Goal: Task Accomplishment & Management: Complete application form

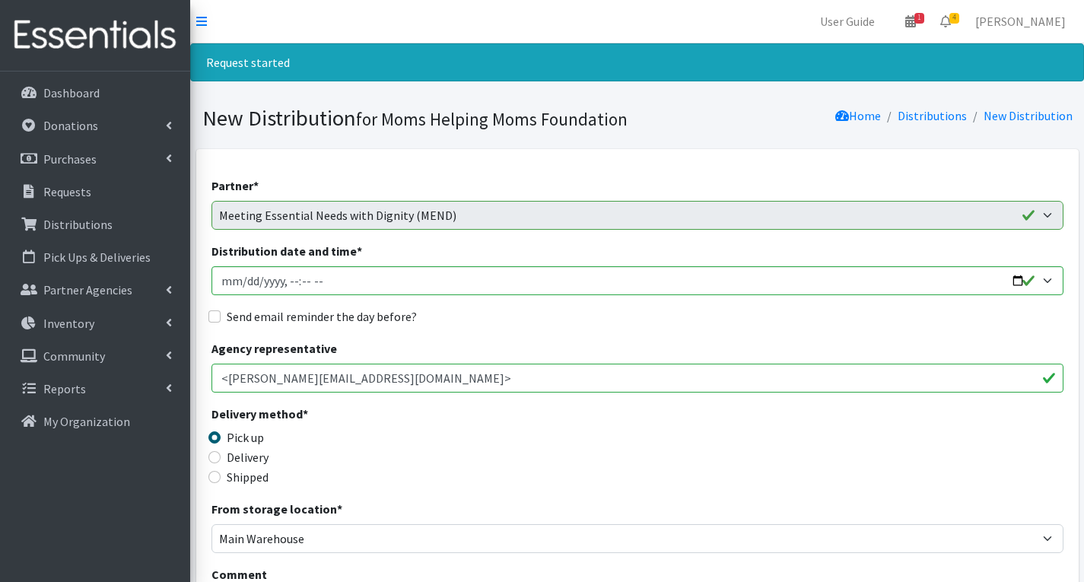
scroll to position [1141, 0]
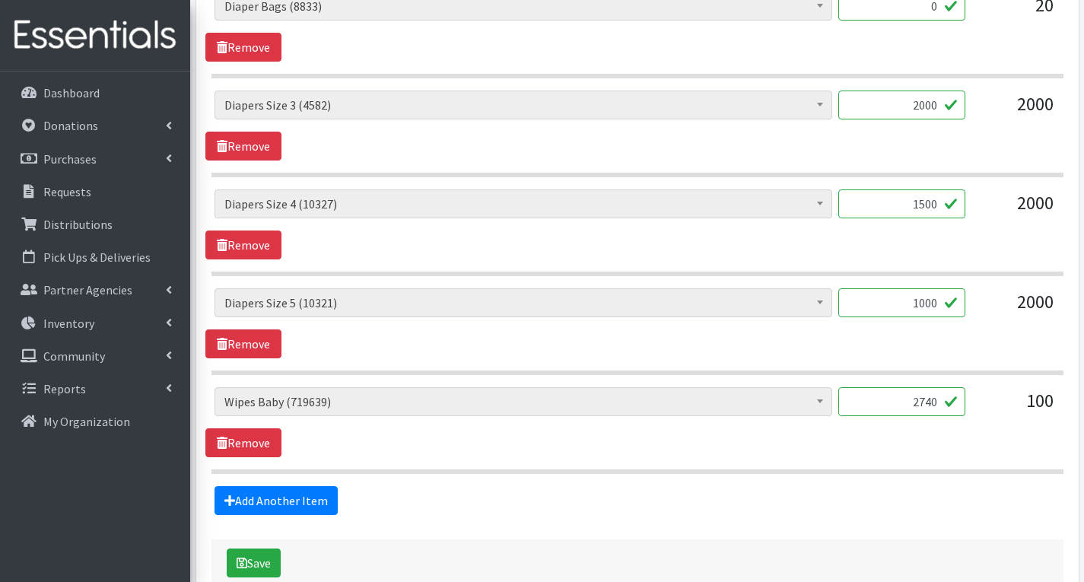
click at [939, 110] on input "2000" at bounding box center [901, 105] width 127 height 29
type input "2"
type input "1906"
click at [939, 211] on input "1500" at bounding box center [901, 203] width 127 height 29
click at [903, 348] on div "# of Children this order will serve (68742) # of Individuals Living in Househol…" at bounding box center [636, 323] width 863 height 70
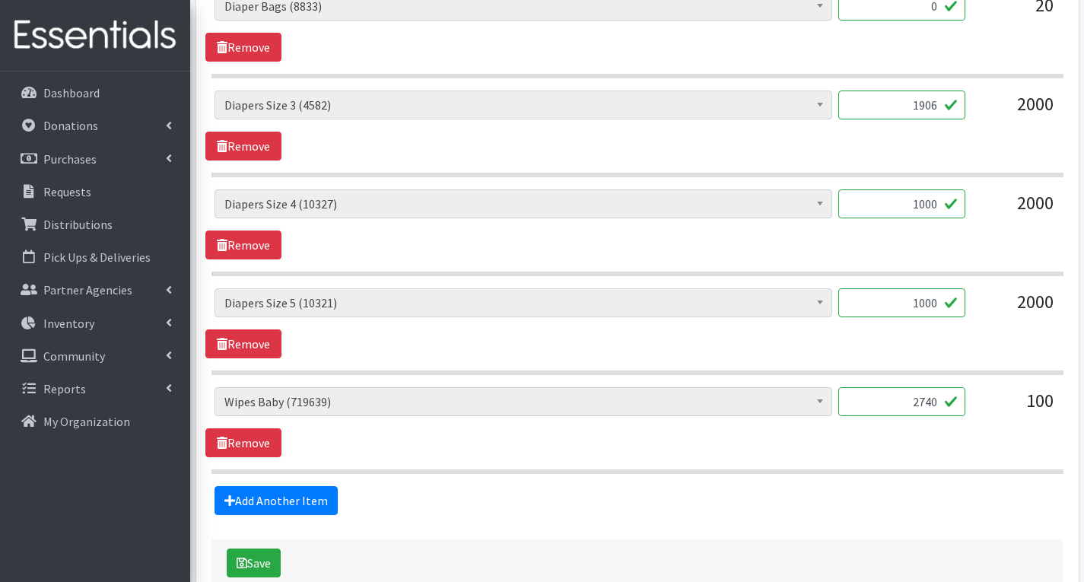
click at [937, 208] on input "1000" at bounding box center [901, 203] width 127 height 29
type input "1250"
click at [940, 310] on input "1000" at bounding box center [901, 302] width 127 height 29
type input "1176"
click at [935, 106] on input "1906" at bounding box center [901, 105] width 127 height 29
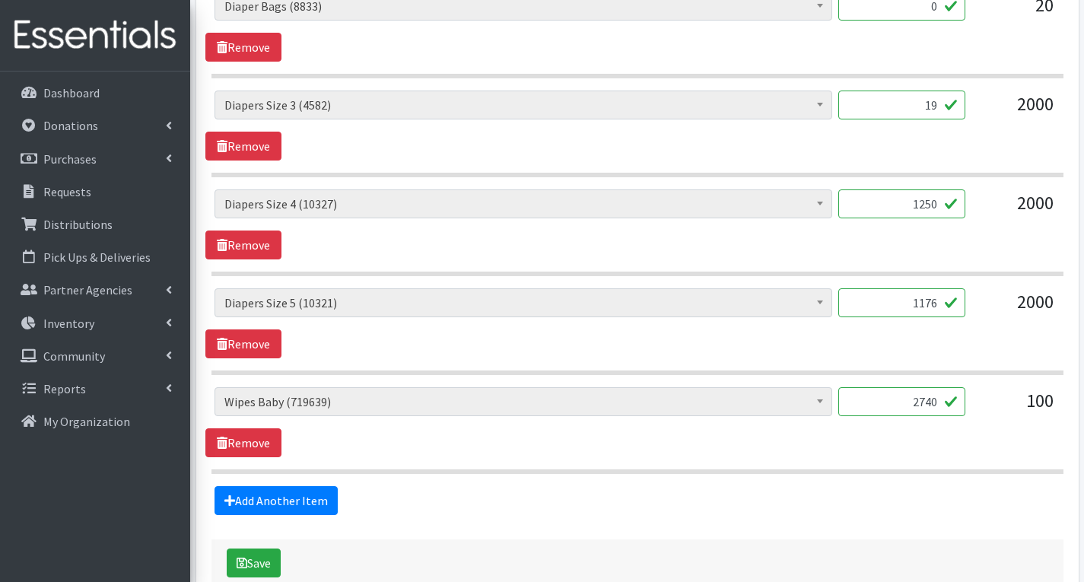
type input "1"
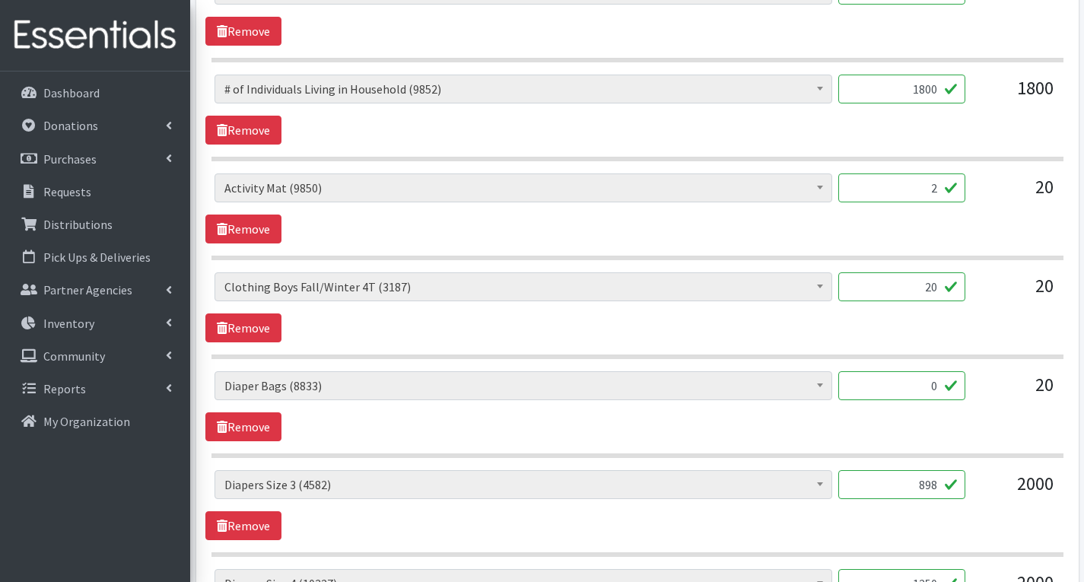
scroll to position [761, 0]
type input "898"
click at [935, 286] on input "20" at bounding box center [901, 287] width 127 height 29
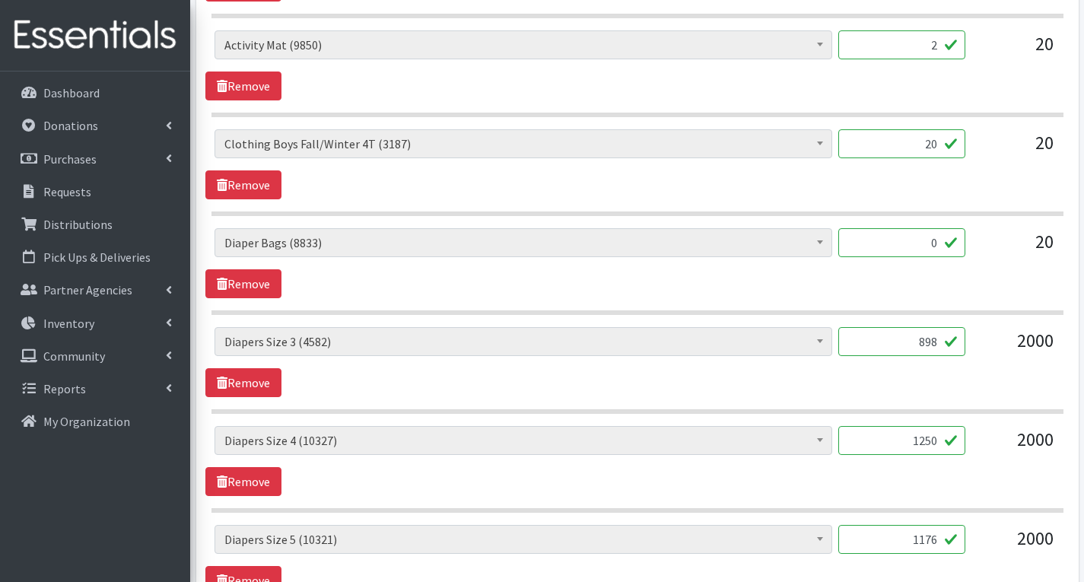
scroll to position [913, 0]
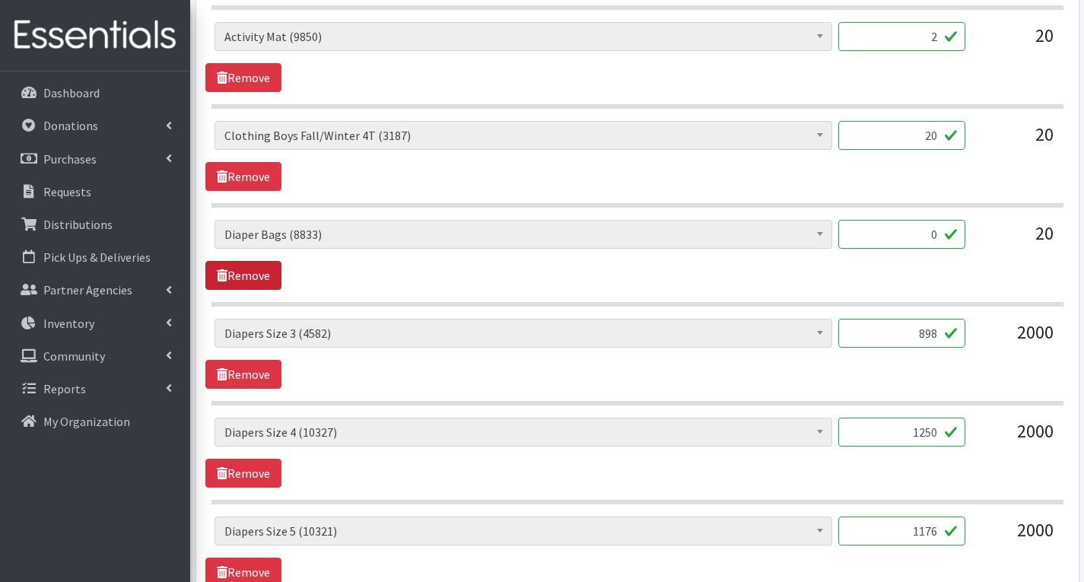
click at [249, 271] on link "Remove" at bounding box center [243, 275] width 76 height 29
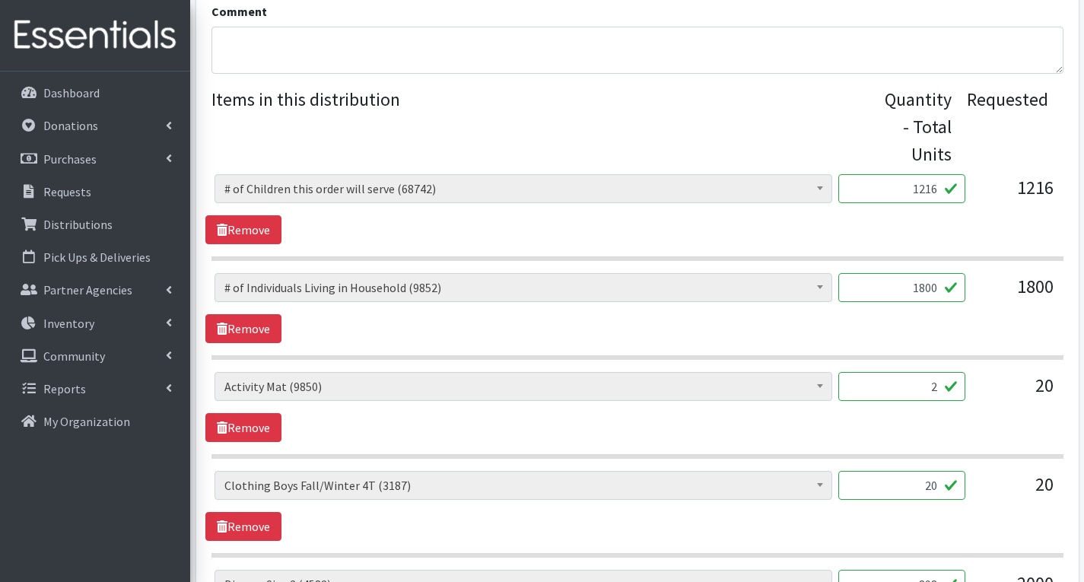
scroll to position [532, 0]
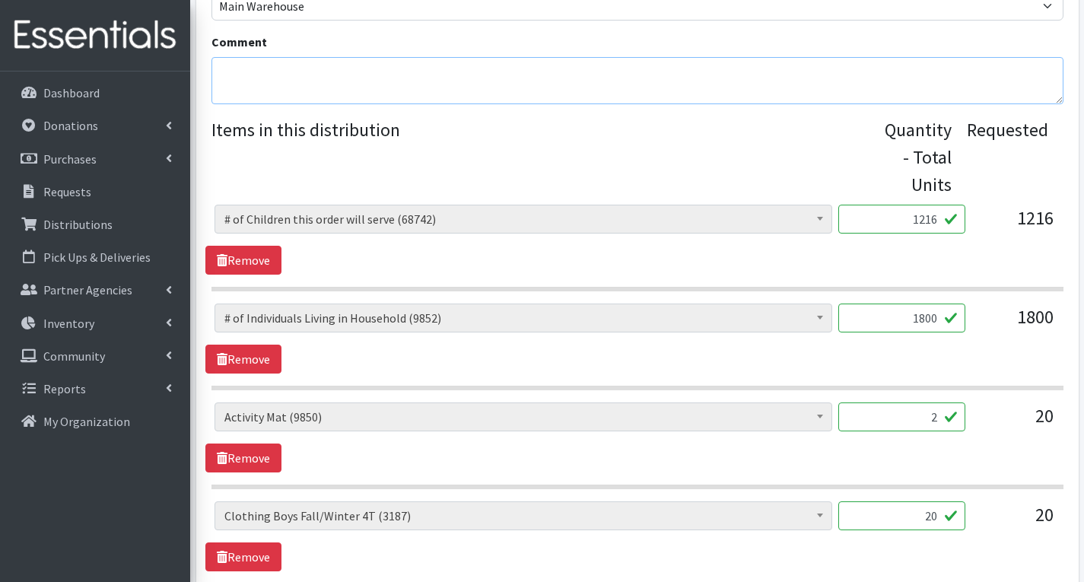
click at [243, 70] on textarea "Comment" at bounding box center [637, 80] width 852 height 47
click at [935, 75] on textarea "MHM- Sorry, we could not fulfil your order exactly as requested due to the unav…" at bounding box center [637, 80] width 852 height 47
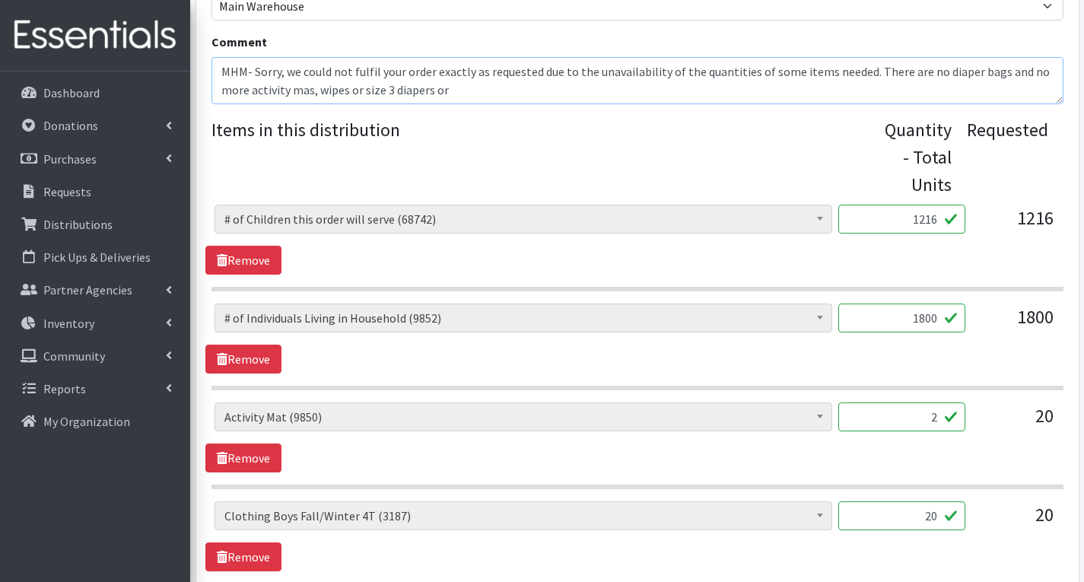
click at [310, 88] on textarea "MHM- Sorry, we could not fulfil your order exactly as requested due to the unav…" at bounding box center [637, 80] width 852 height 47
click at [361, 89] on textarea "MHM- Sorry, we could not fulfil your order exactly as requested due to the unav…" at bounding box center [637, 80] width 852 height 47
click at [445, 89] on textarea "MHM- Sorry, we could not fulfil your order exactly as requested due to the unav…" at bounding box center [637, 80] width 852 height 47
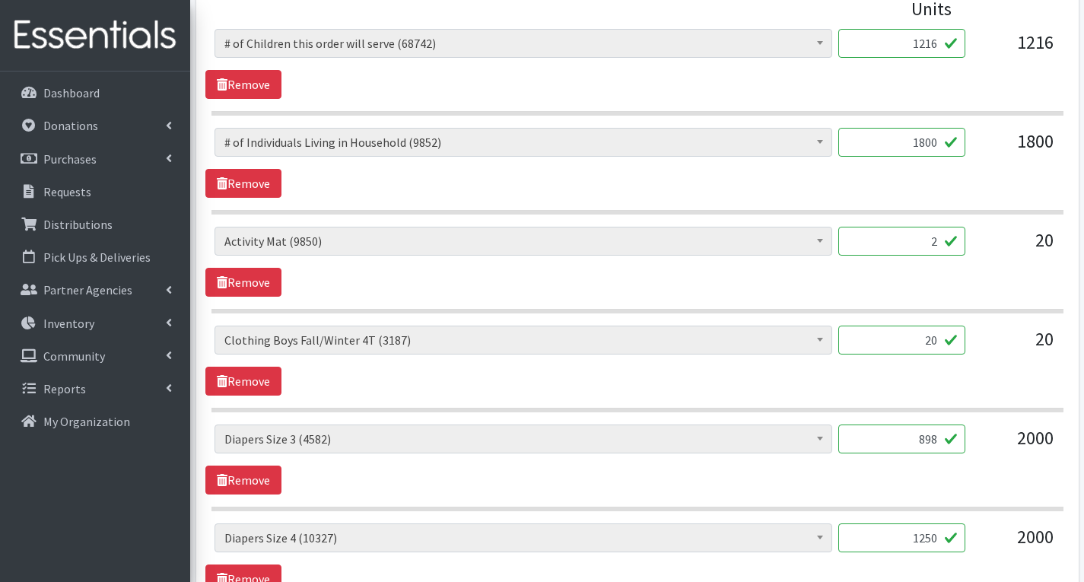
scroll to position [684, 0]
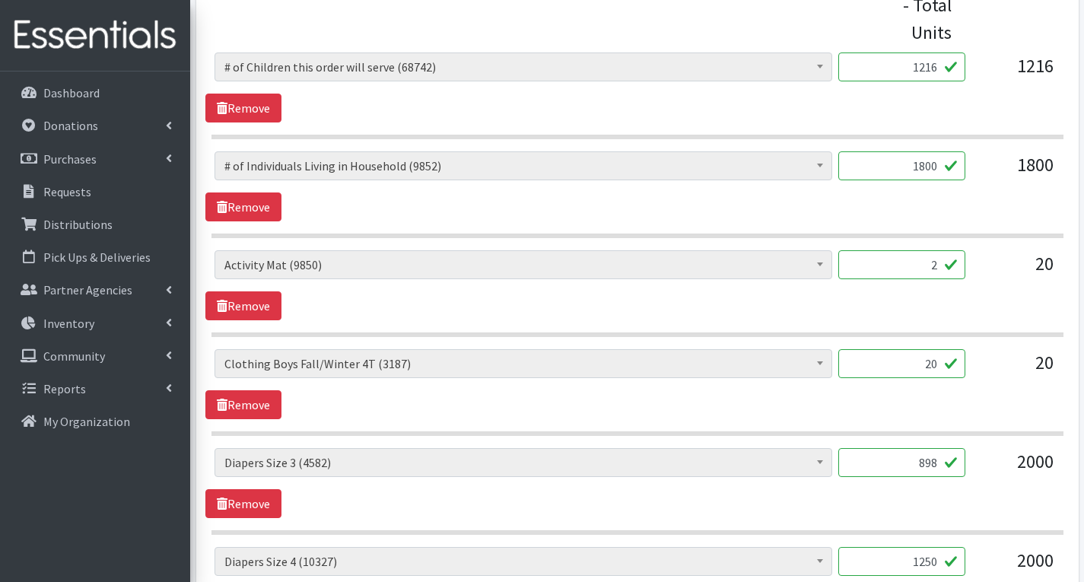
type textarea "MHM- Sorry, we could not fulfil your order exactly as requested due to the unav…"
click at [936, 367] on input "20" at bounding box center [901, 363] width 127 height 29
click at [561, 418] on div "# of Children this order will serve (68742) # of Individuals Living in Househol…" at bounding box center [636, 384] width 863 height 70
click at [937, 370] on input "20" at bounding box center [901, 363] width 127 height 29
type input "2"
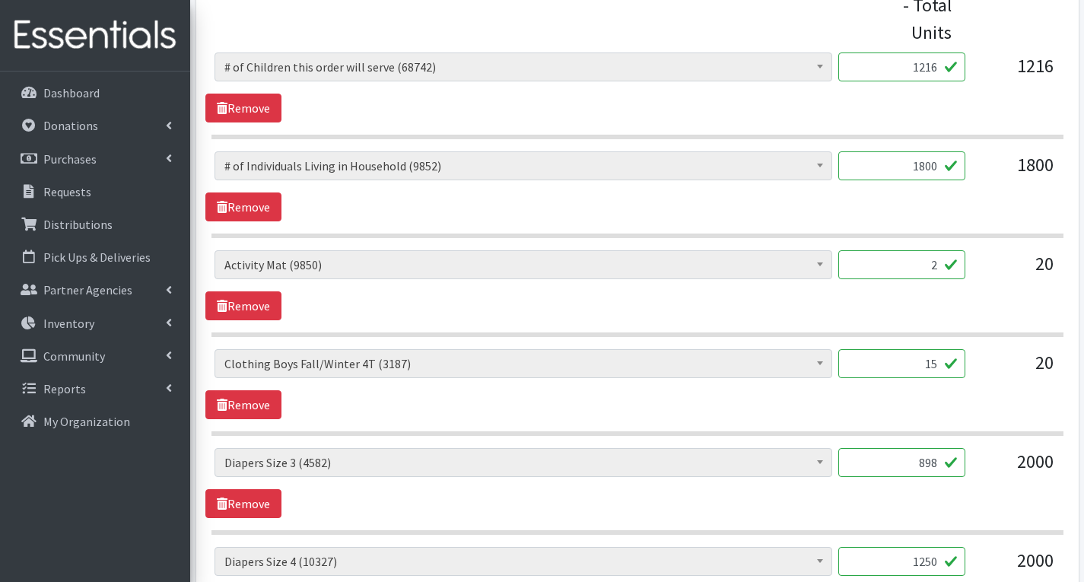
type input "1"
type input "300"
click at [948, 409] on div "# of Children this order will serve (68742) # of Individuals Living in Househol…" at bounding box center [636, 384] width 863 height 70
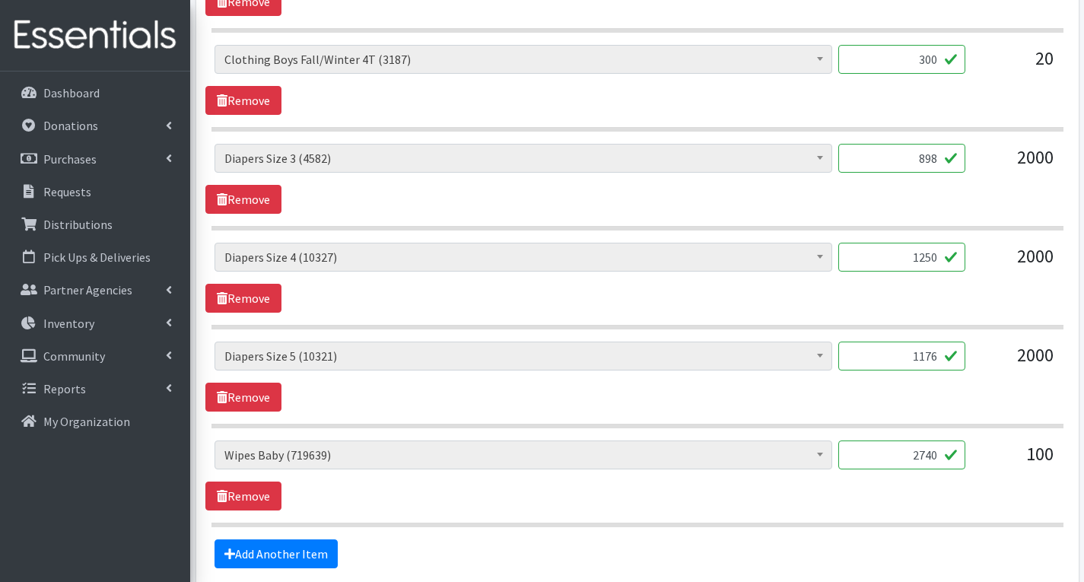
scroll to position [1131, 0]
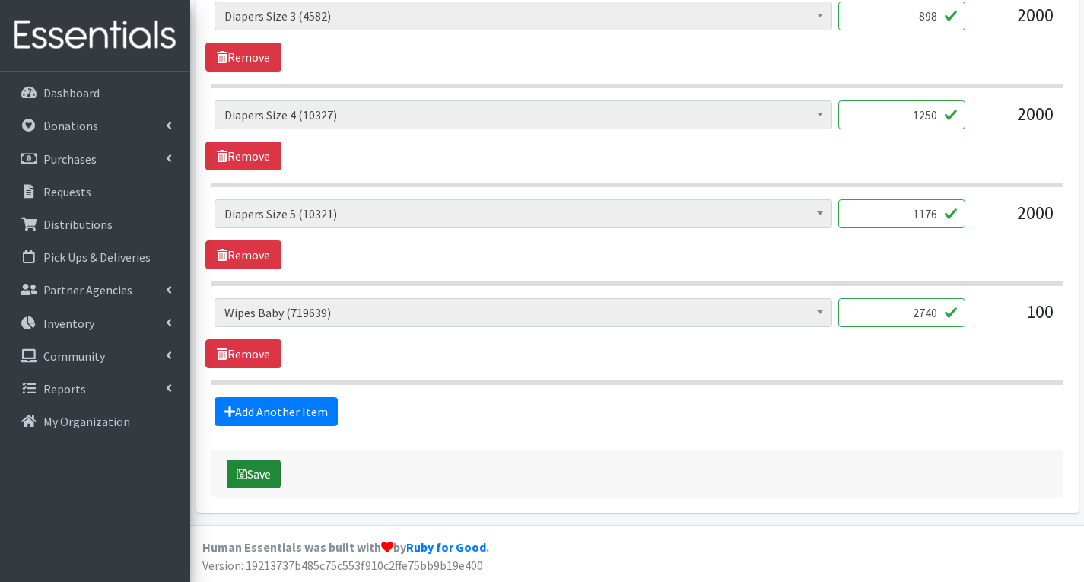
click at [258, 484] on button "Save" at bounding box center [254, 473] width 54 height 29
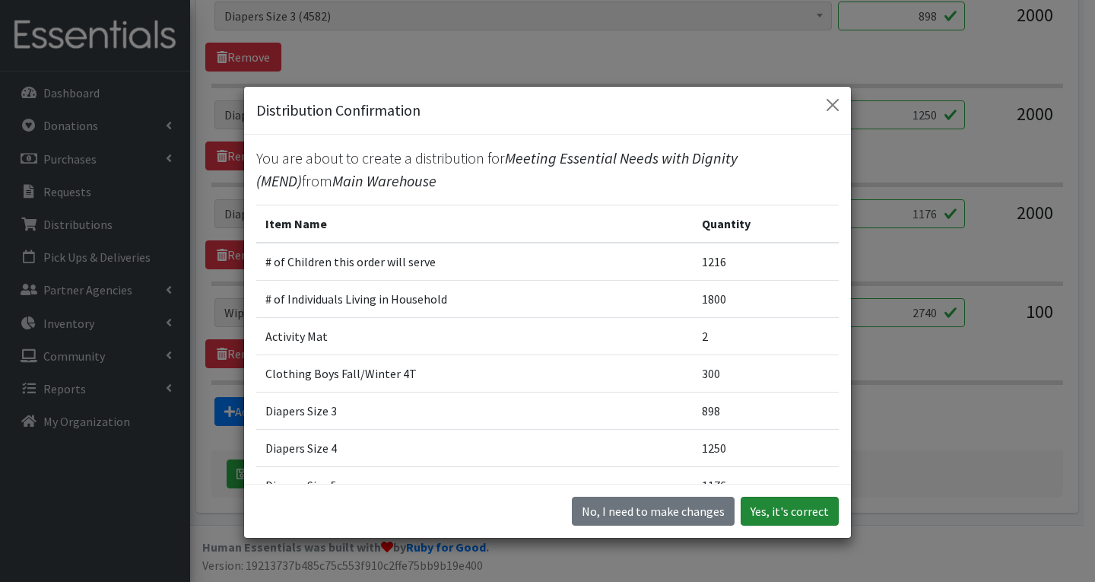
click at [817, 511] on button "Yes, it's correct" at bounding box center [790, 511] width 98 height 29
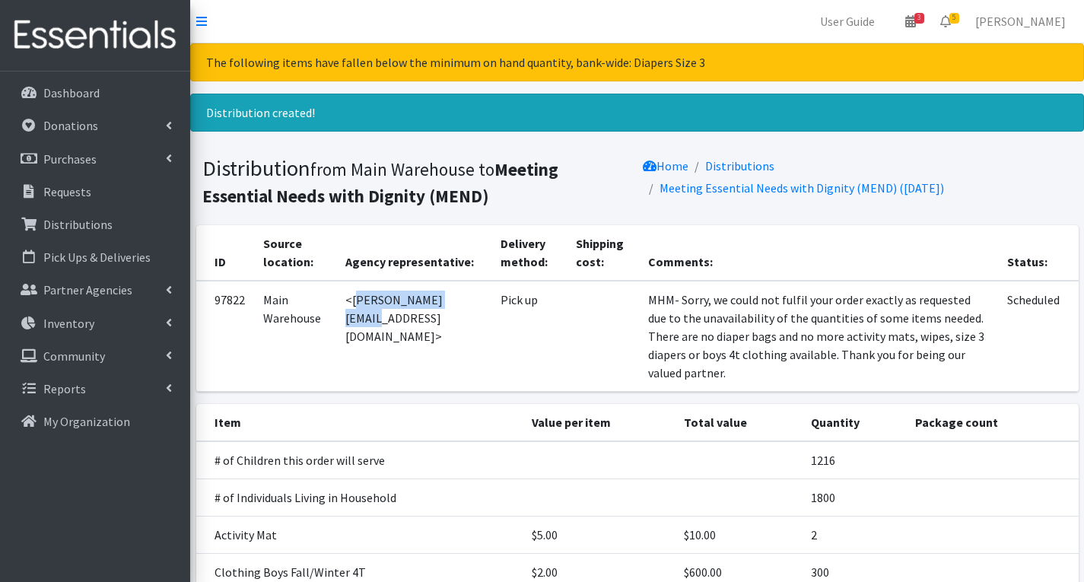
drag, startPoint x: 351, startPoint y: 301, endPoint x: 462, endPoint y: 310, distance: 111.4
click at [462, 310] on td "<cameron@mendnj.org>" at bounding box center [413, 336] width 155 height 111
copy td "cameron@mendnj.org"
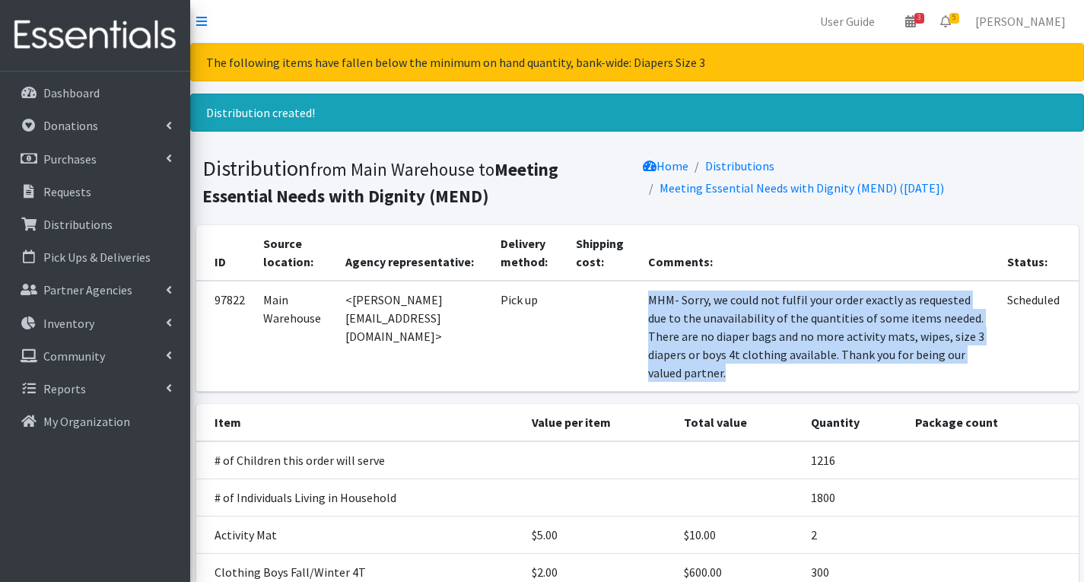
drag, startPoint x: 637, startPoint y: 296, endPoint x: 974, endPoint y: 346, distance: 341.4
click at [974, 346] on td "MHM- Sorry, we could not fulfil your order exactly as requested due to the unav…" at bounding box center [819, 336] width 360 height 111
copy td "MHM- Sorry, we could not fulfil your order exactly as requested due to the unav…"
click at [959, 16] on span "5" at bounding box center [954, 18] width 10 height 11
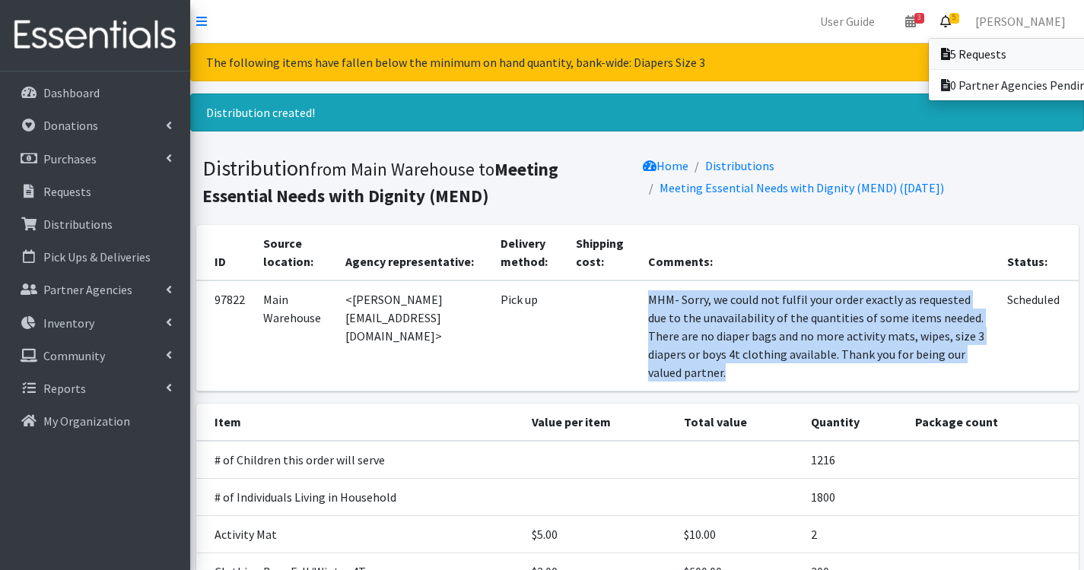
click at [999, 56] on link "5 Requests" at bounding box center [1034, 54] width 211 height 30
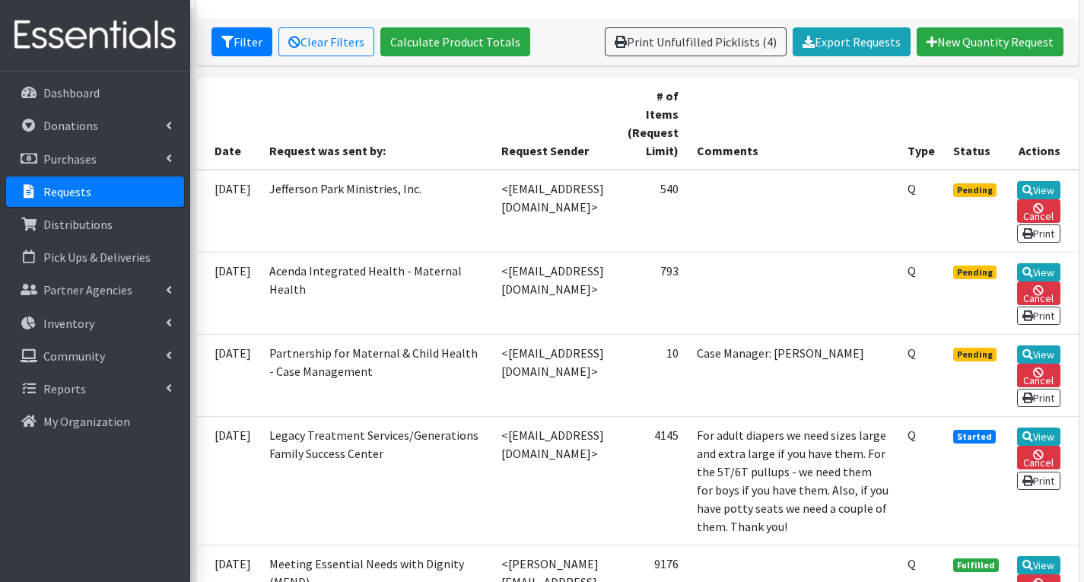
scroll to position [304, 0]
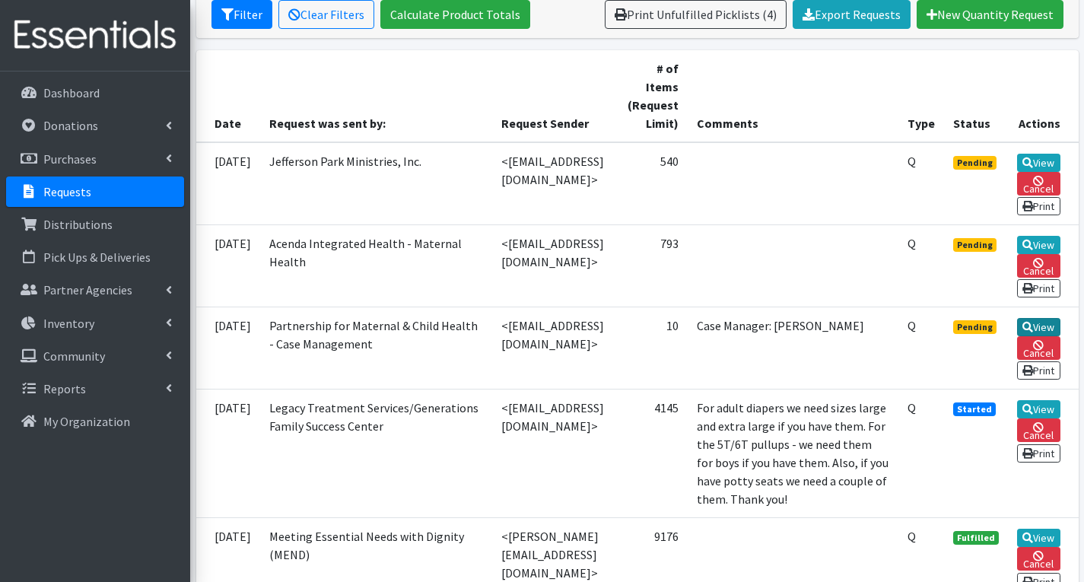
click at [1045, 336] on link "View" at bounding box center [1038, 327] width 43 height 18
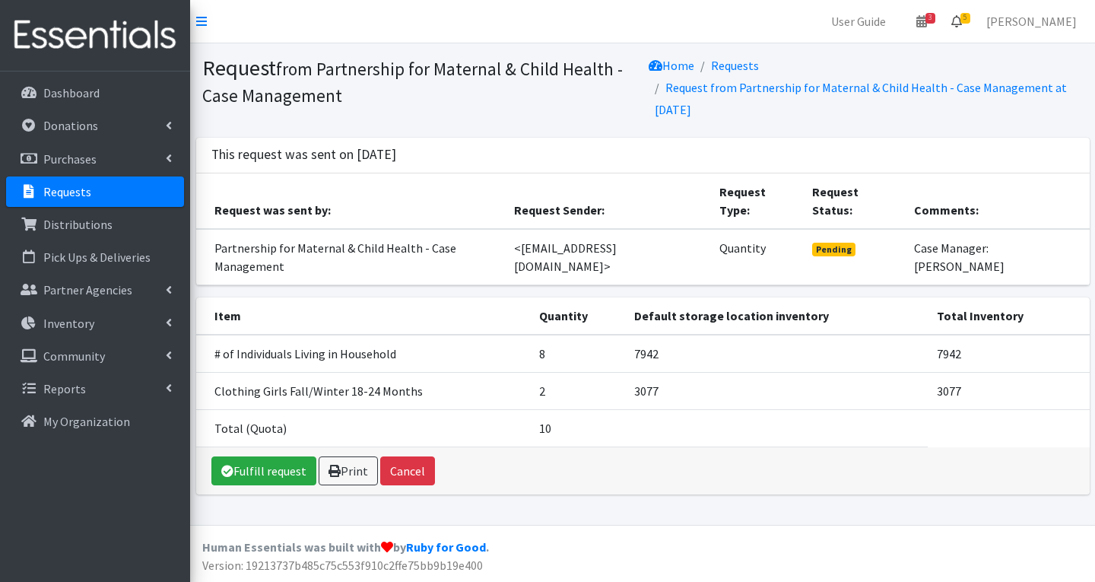
click at [970, 14] on span "5" at bounding box center [966, 18] width 10 height 11
click at [901, 52] on link "5 Requests" at bounding box center [865, 54] width 215 height 30
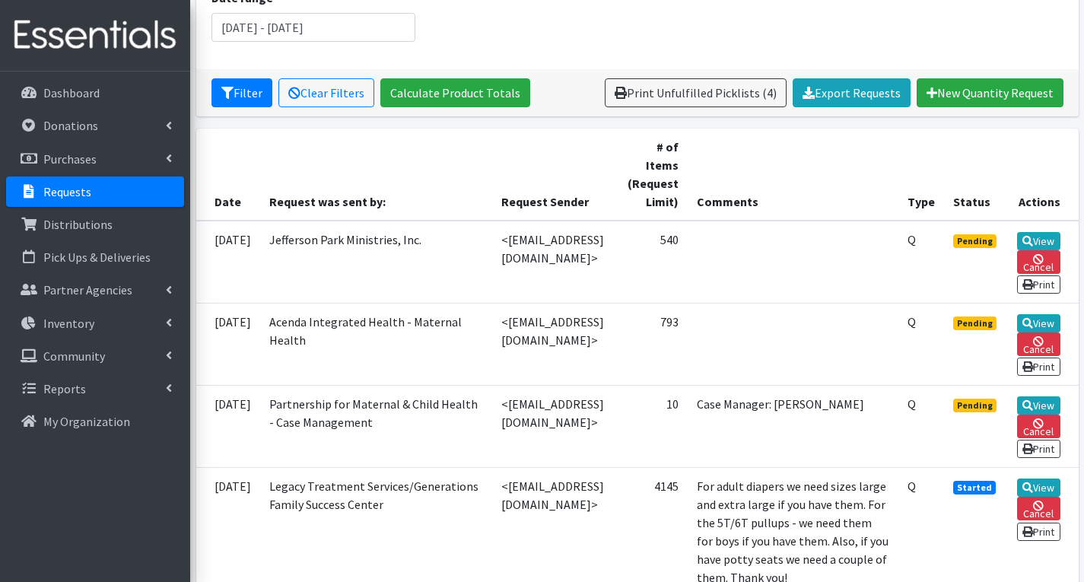
scroll to position [228, 0]
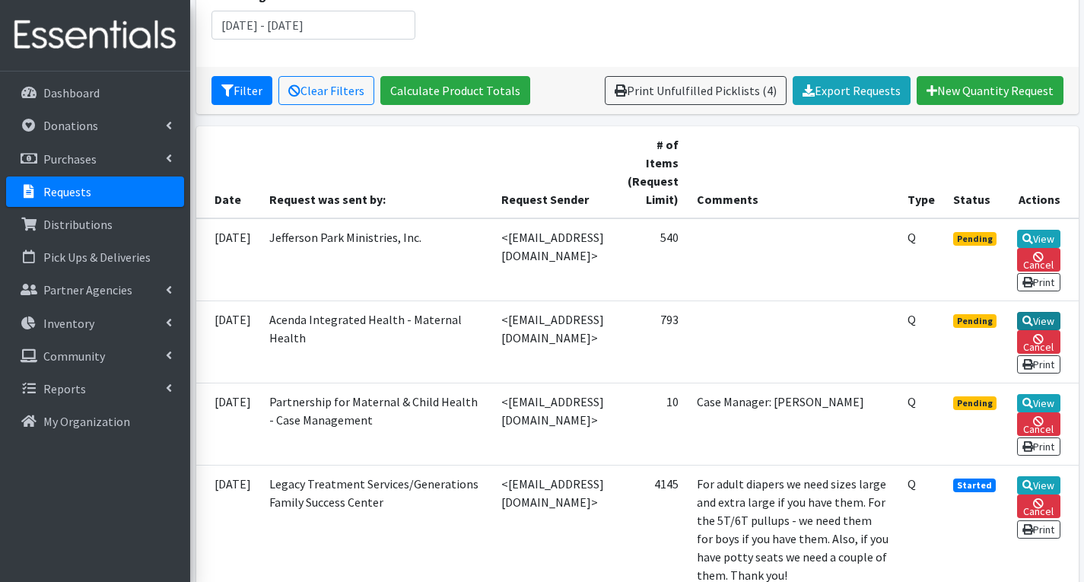
click at [1029, 327] on link "View" at bounding box center [1038, 321] width 43 height 18
click at [1033, 326] on icon at bounding box center [1027, 321] width 11 height 11
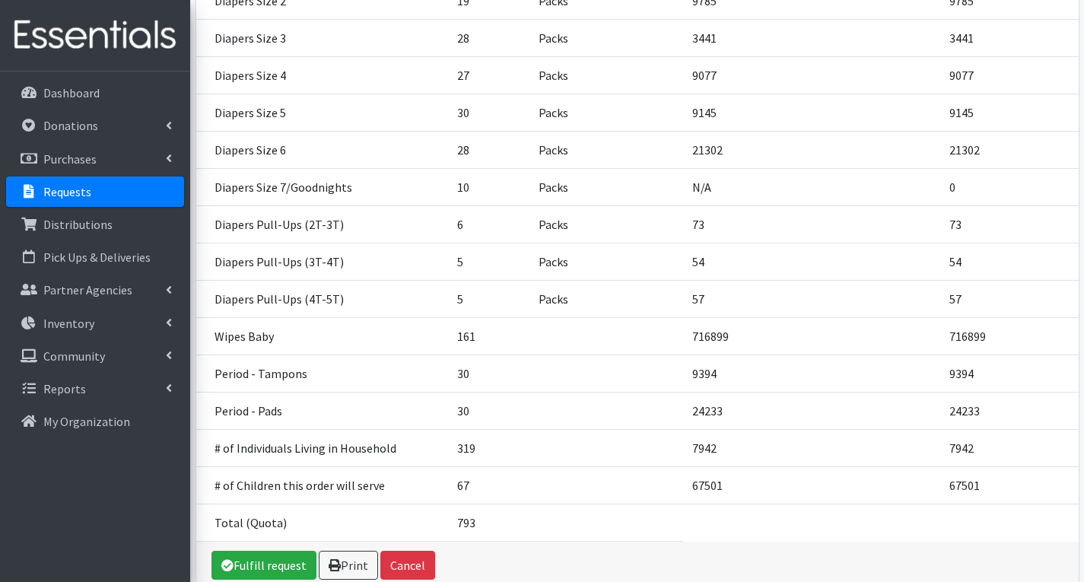
scroll to position [453, 0]
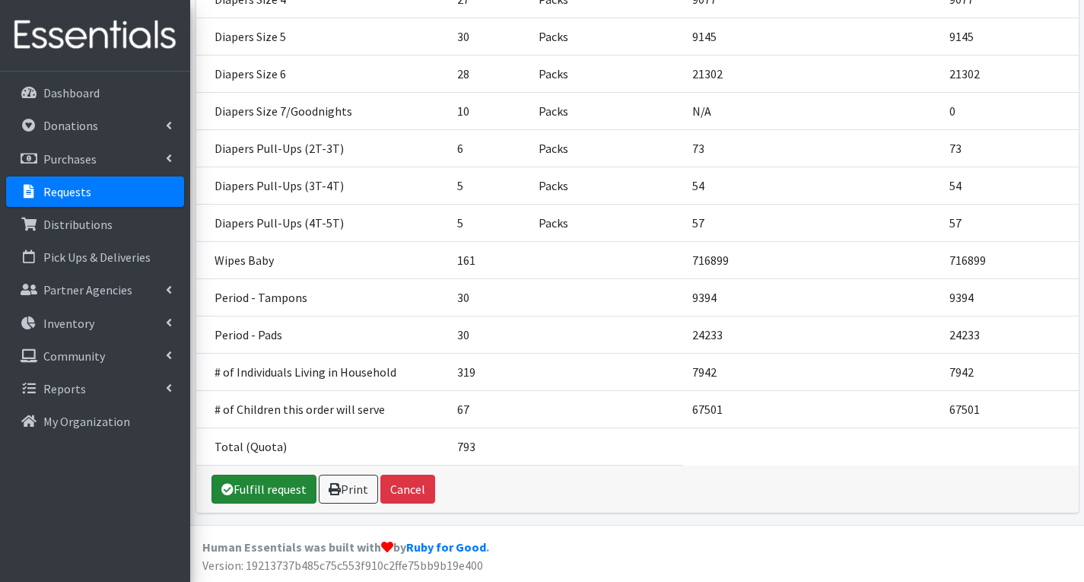
click at [260, 491] on link "Fulfill request" at bounding box center [263, 489] width 105 height 29
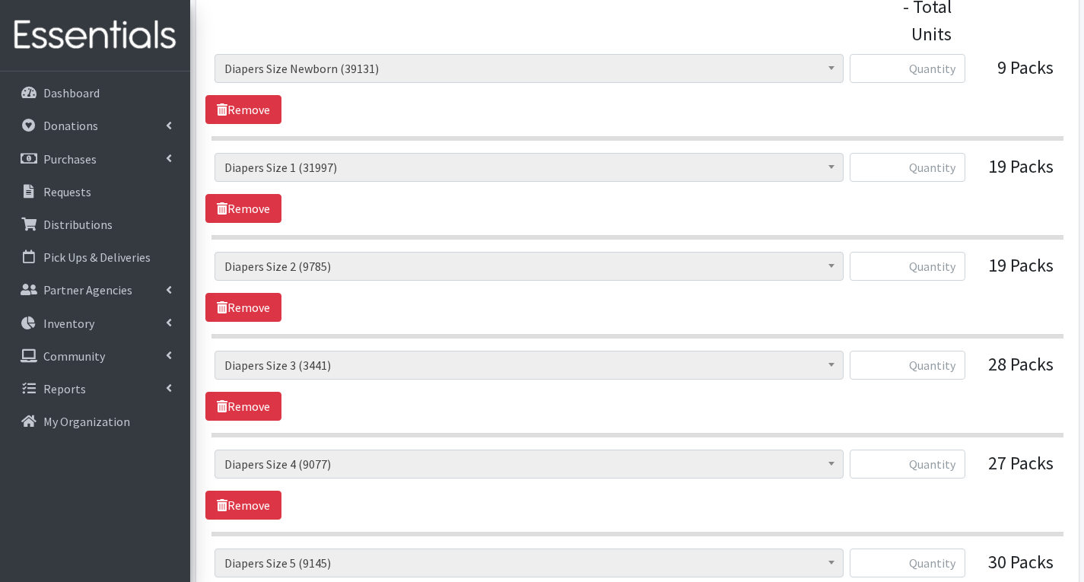
scroll to position [684, 0]
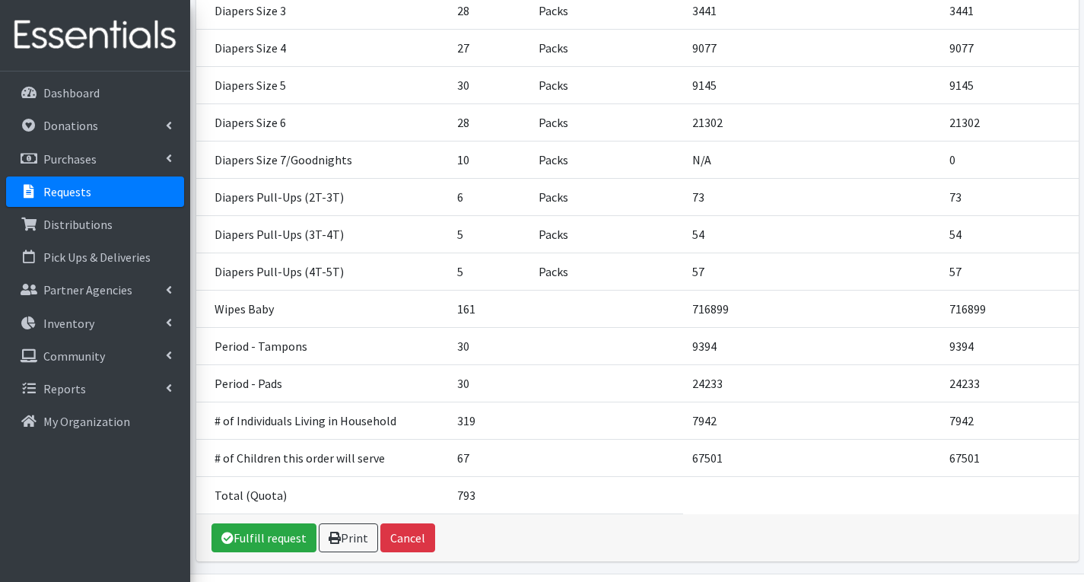
scroll to position [453, 0]
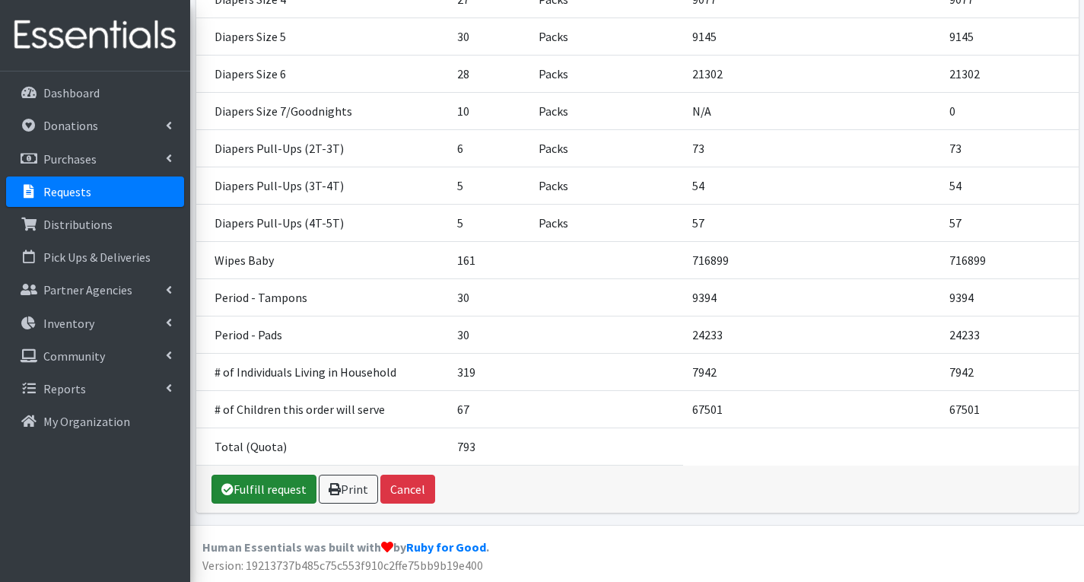
click at [244, 484] on link "Fulfill request" at bounding box center [263, 489] width 105 height 29
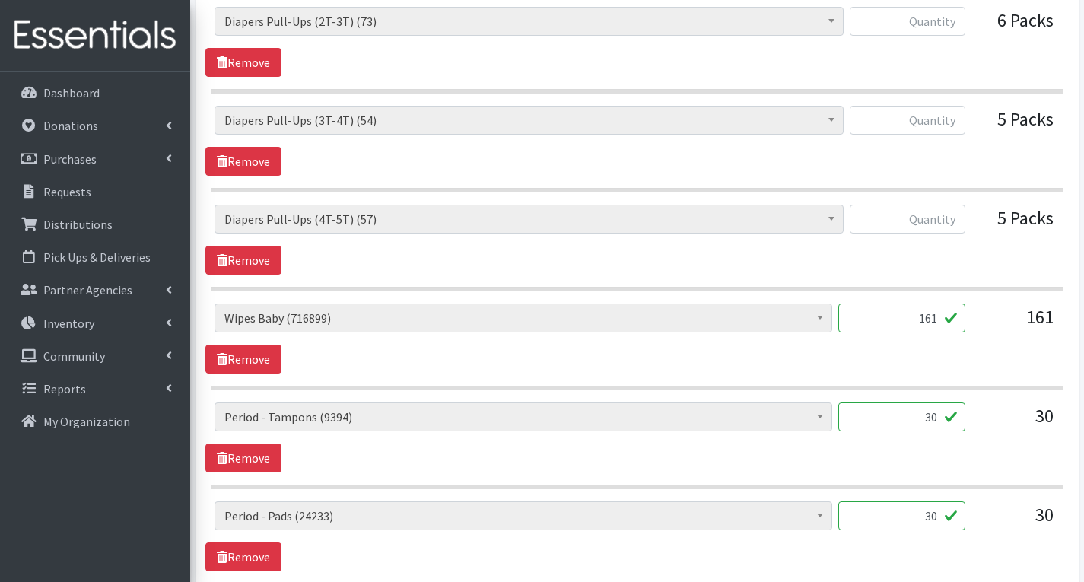
scroll to position [1445, 0]
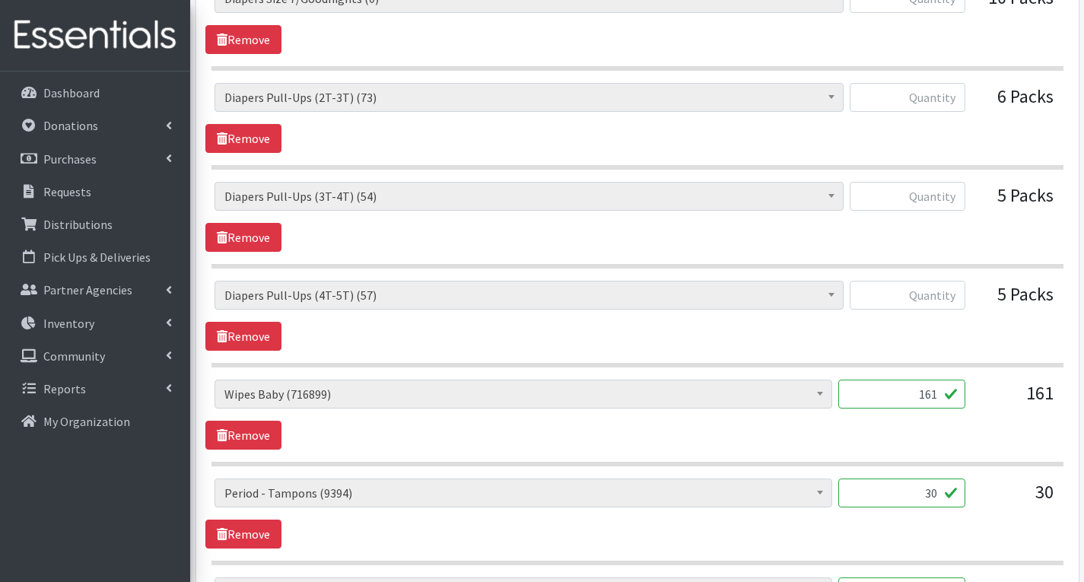
click at [939, 398] on input "161" at bounding box center [901, 394] width 127 height 29
type input "1"
type input "0"
click at [951, 295] on input "text" at bounding box center [908, 295] width 116 height 29
type input "0"
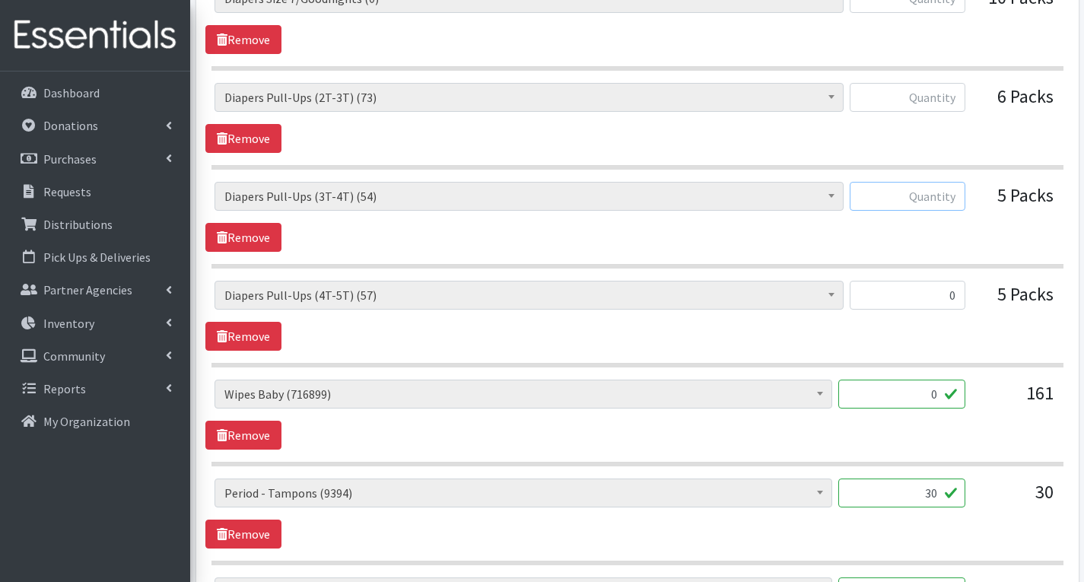
click at [940, 201] on input "text" at bounding box center [908, 196] width 116 height 29
type input "0"
click at [942, 100] on input "text" at bounding box center [908, 97] width 116 height 29
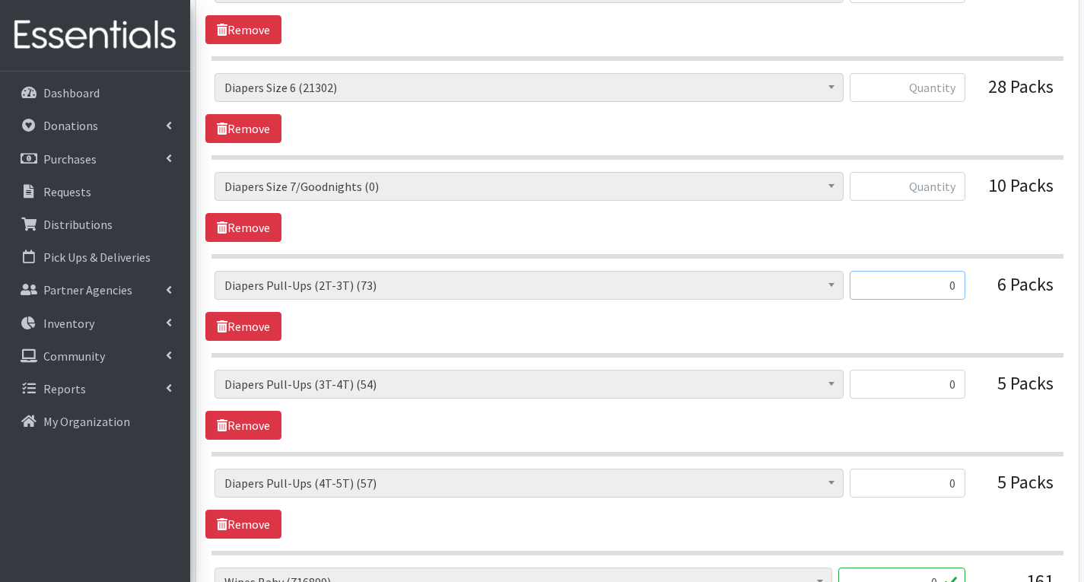
scroll to position [1217, 0]
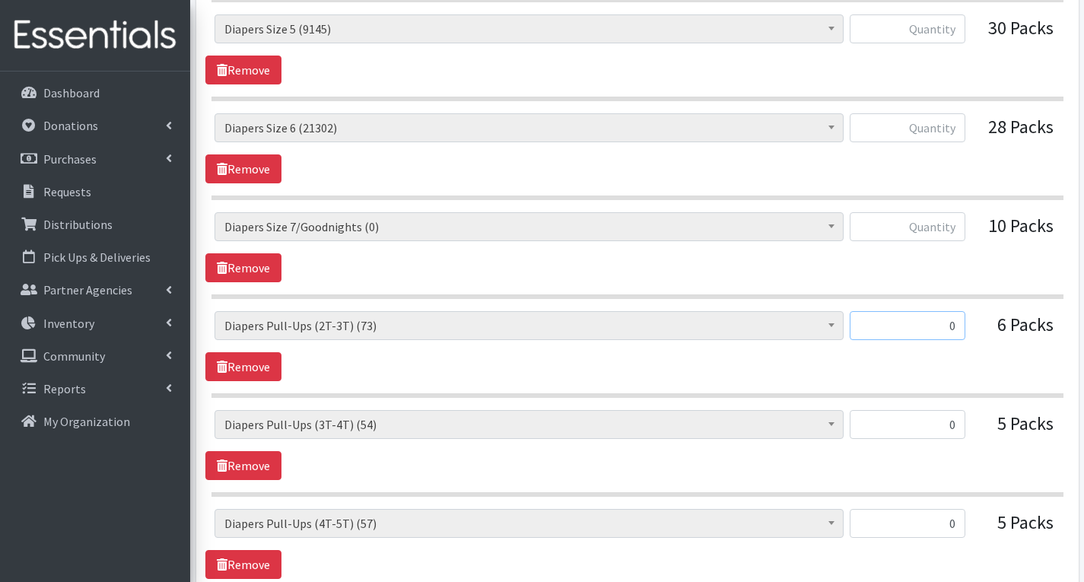
type input "0"
click at [952, 224] on input "text" at bounding box center [908, 226] width 116 height 29
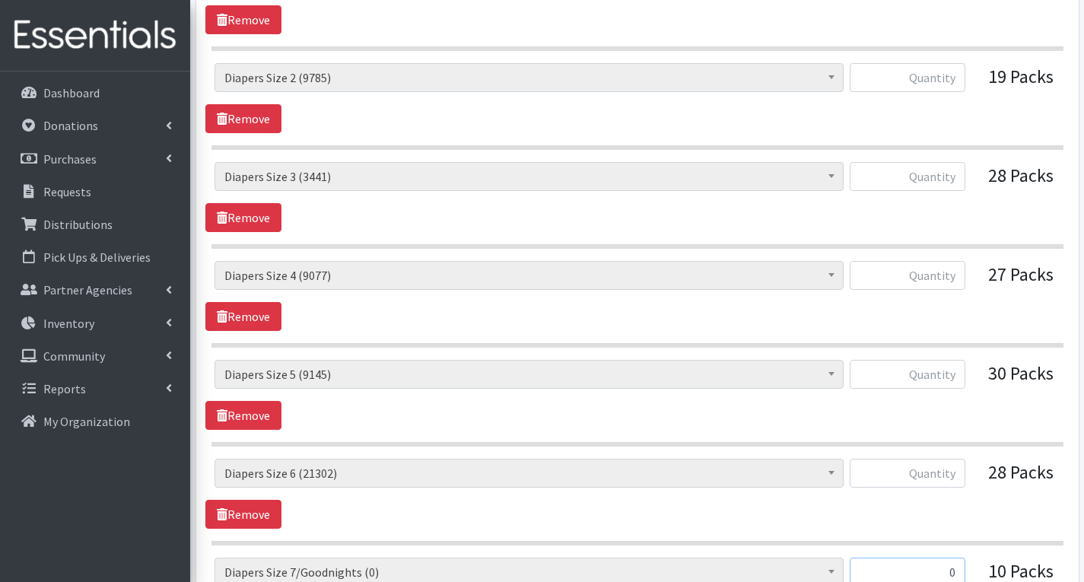
scroll to position [837, 0]
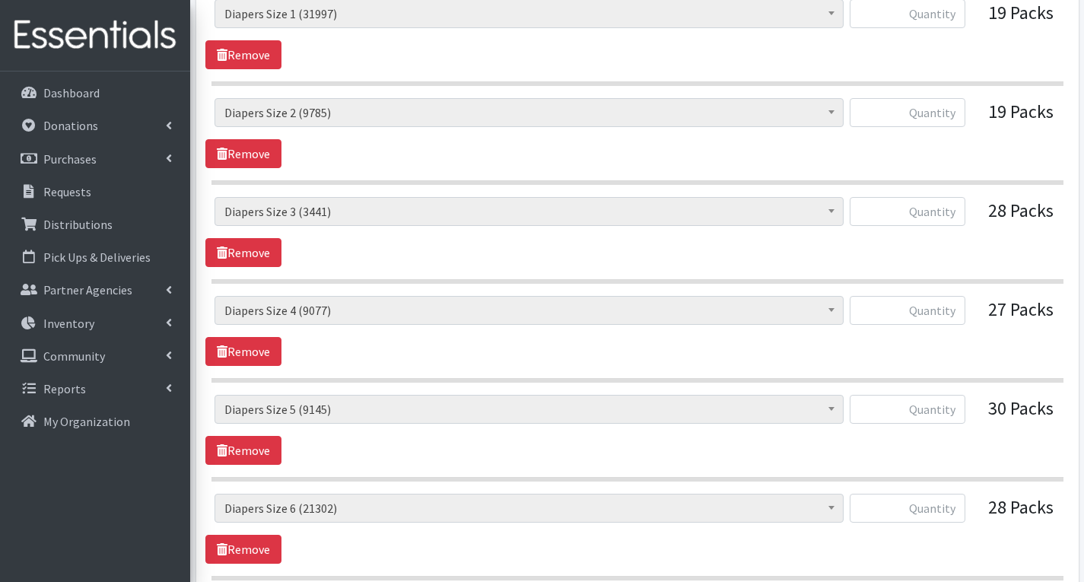
type input "0"
click at [939, 212] on input "text" at bounding box center [908, 211] width 116 height 29
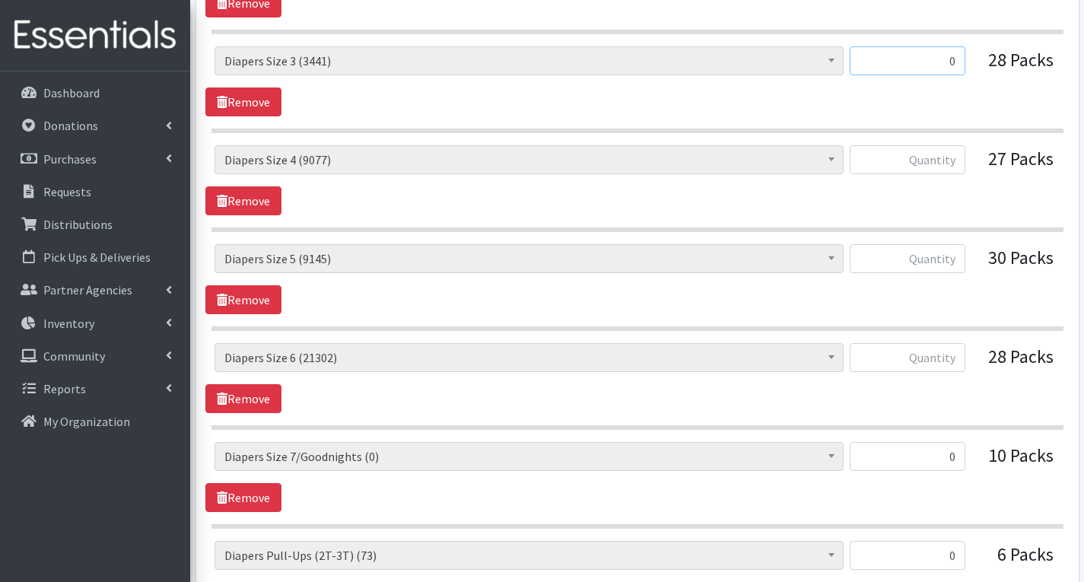
scroll to position [989, 0]
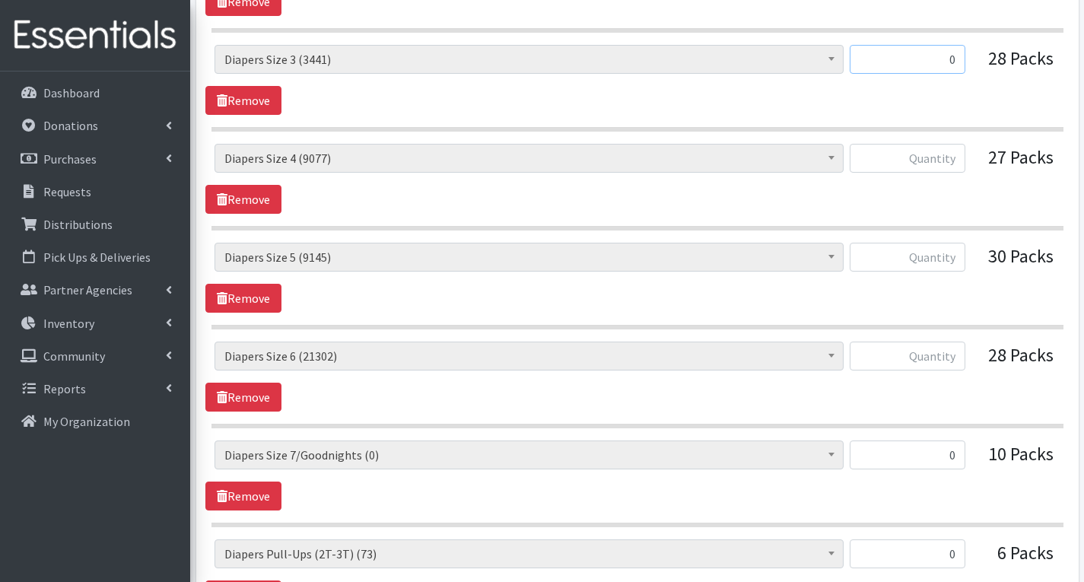
type input "0"
click at [952, 363] on input "text" at bounding box center [908, 355] width 116 height 29
type input "1000"
click at [960, 258] on input "text" at bounding box center [908, 257] width 116 height 29
type input "1008"
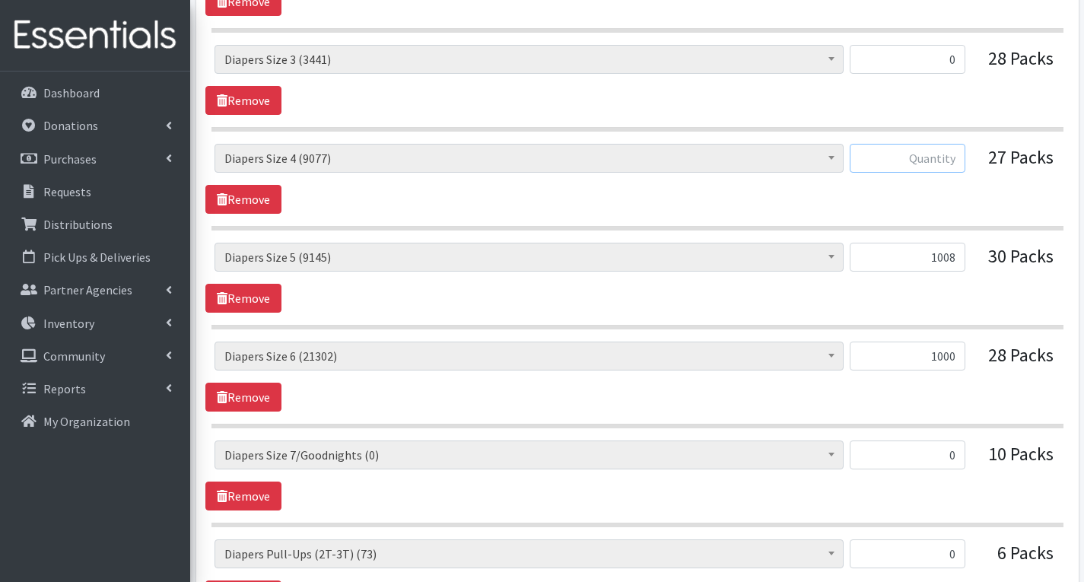
click at [955, 159] on input "text" at bounding box center [908, 158] width 116 height 29
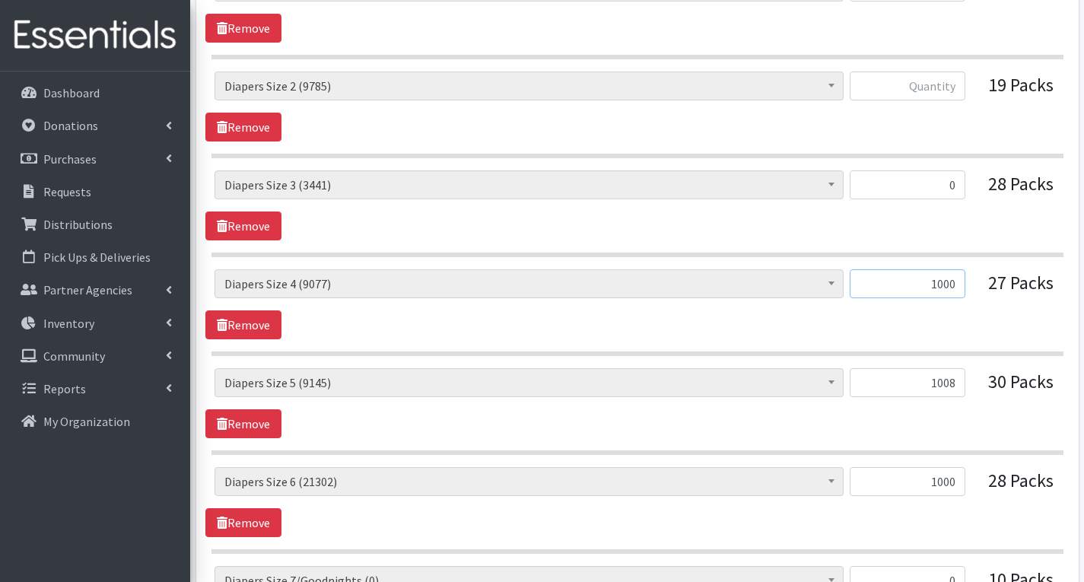
scroll to position [837, 0]
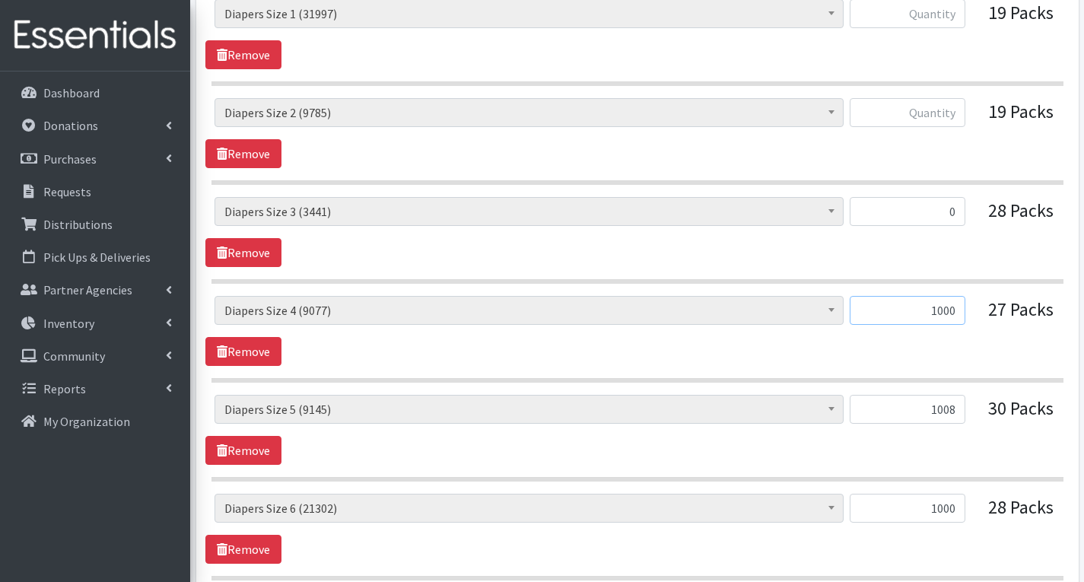
type input "1000"
click at [951, 117] on input "text" at bounding box center [908, 112] width 116 height 29
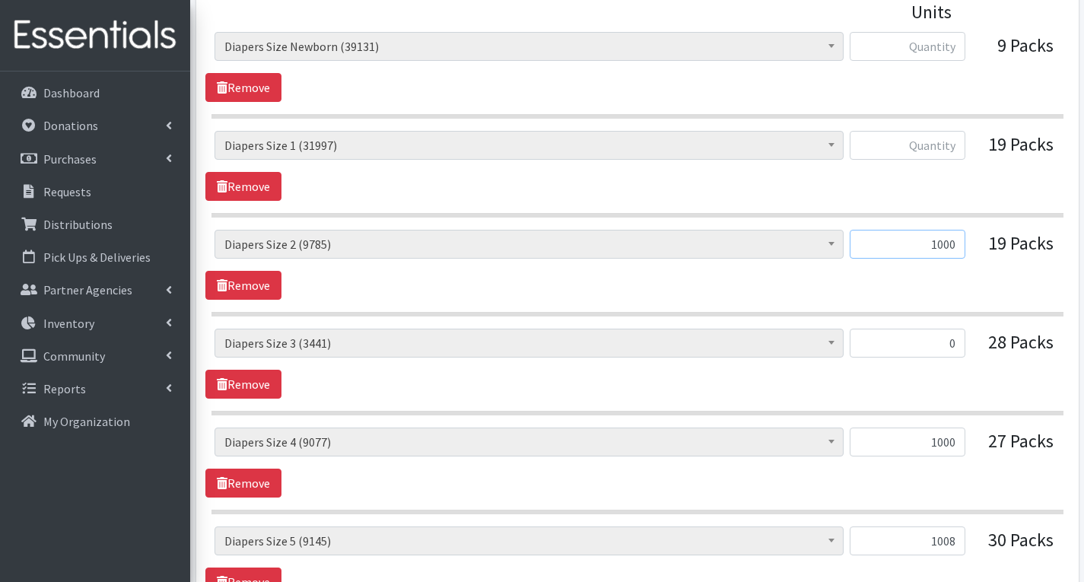
scroll to position [684, 0]
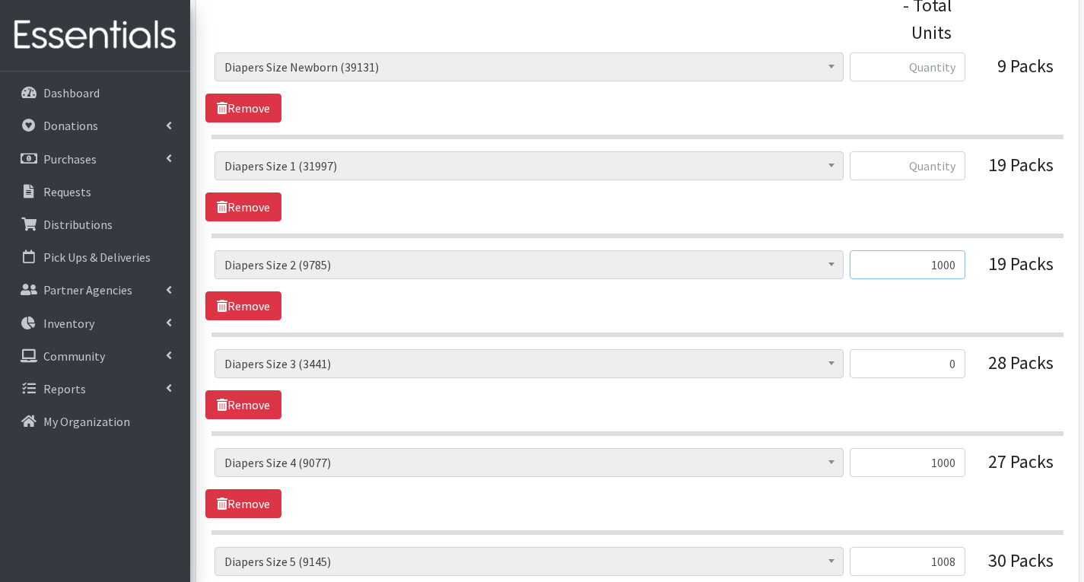
type input "1000"
click at [943, 67] on input "text" at bounding box center [908, 66] width 116 height 29
type input "483"
click at [941, 167] on input "text" at bounding box center [908, 165] width 116 height 29
click at [983, 294] on div "# of Children this order will serve (67501) # of Individuals Living in Househol…" at bounding box center [636, 285] width 863 height 70
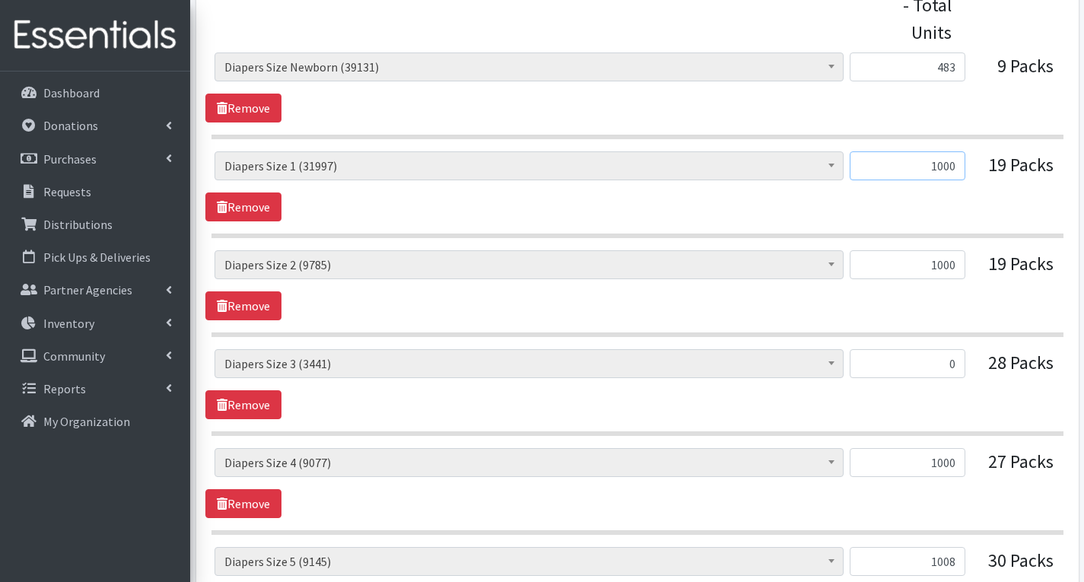
click at [964, 164] on input "1000" at bounding box center [908, 165] width 116 height 29
type input "1"
type input "996"
click at [992, 200] on div "# of Children this order will serve (67501) # of Individuals Living in Househol…" at bounding box center [636, 186] width 863 height 70
click at [959, 562] on input "1008" at bounding box center [908, 561] width 116 height 29
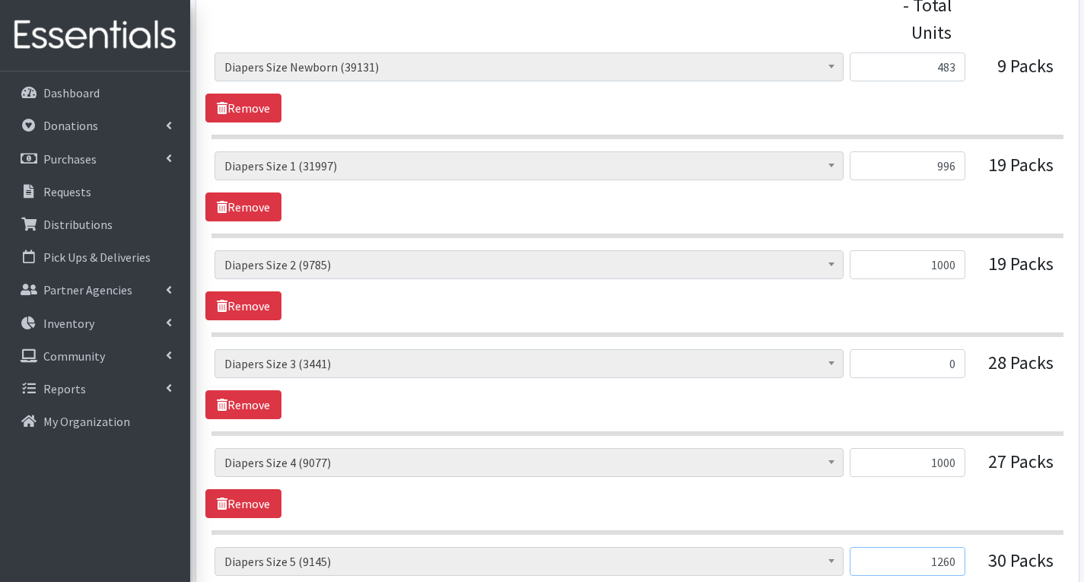
type input "1260"
click at [960, 463] on input "1000" at bounding box center [908, 462] width 116 height 29
click at [997, 491] on div "# of Children this order will serve (67501) # of Individuals Living in Househol…" at bounding box center [636, 483] width 863 height 70
click at [958, 462] on input "1350" at bounding box center [908, 462] width 116 height 29
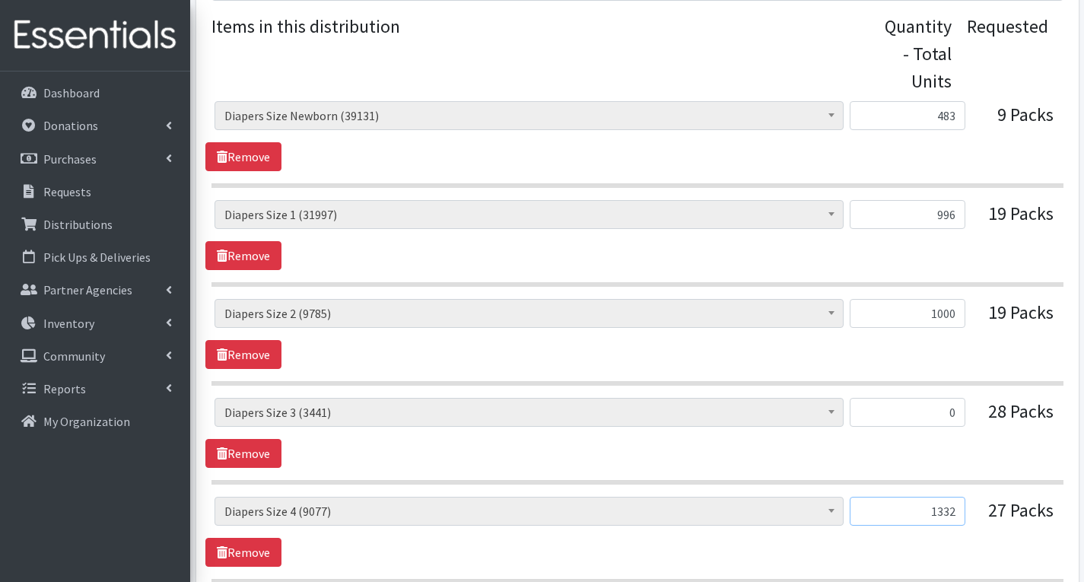
scroll to position [608, 0]
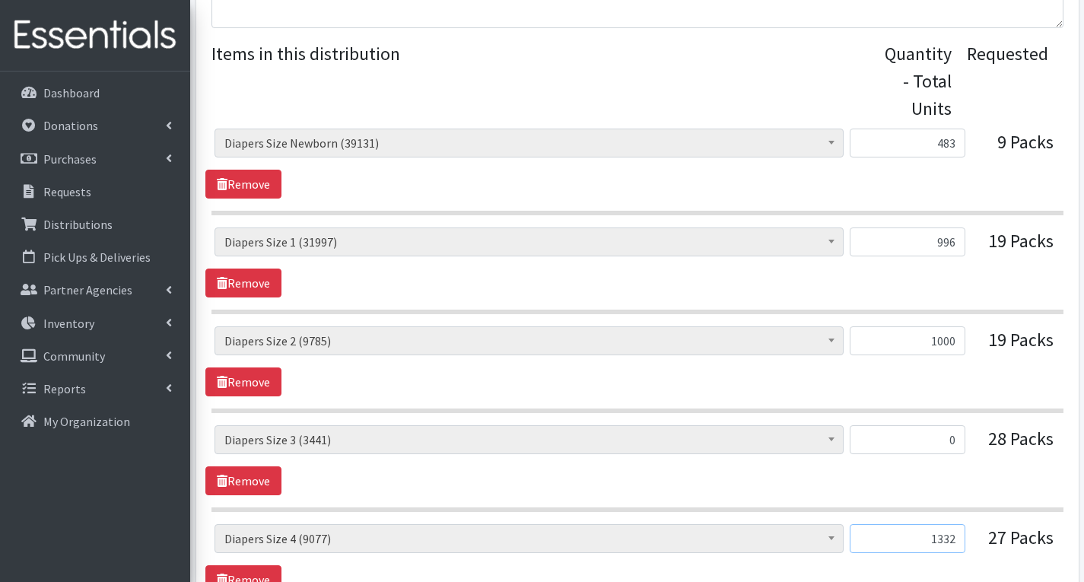
type input "1332"
click at [954, 345] on input "1000" at bounding box center [908, 340] width 116 height 29
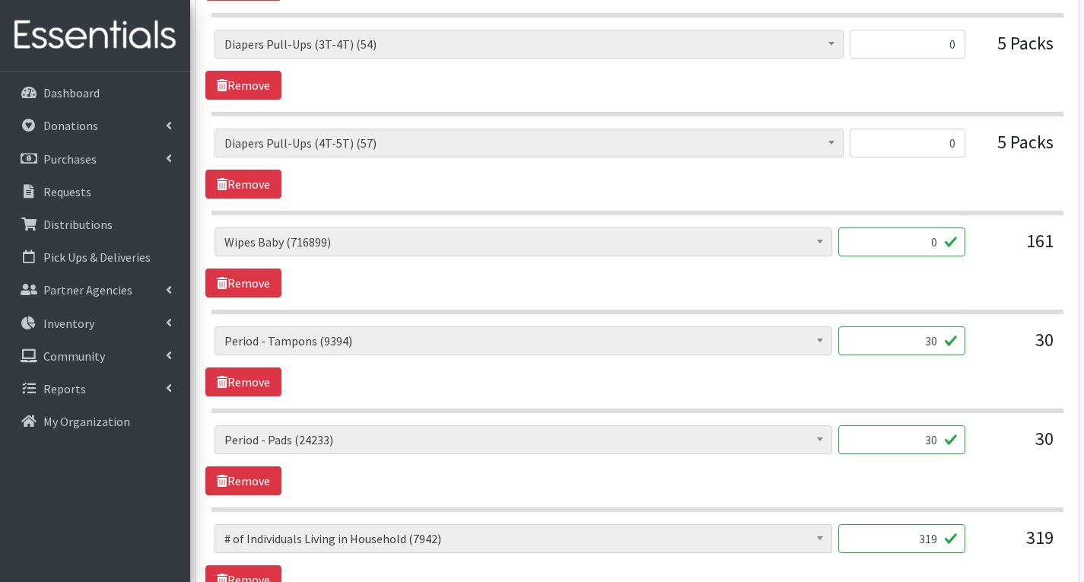
scroll to position [1673, 0]
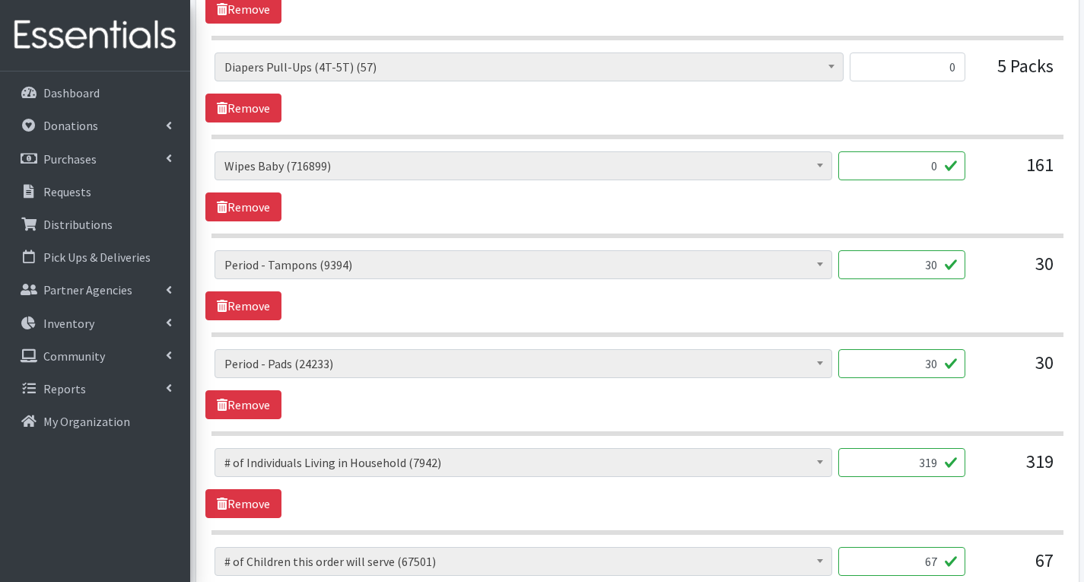
click at [939, 370] on input "30" at bounding box center [901, 363] width 127 height 29
type input "3"
type input "840"
click at [942, 266] on input "30" at bounding box center [901, 264] width 127 height 29
type input "3"
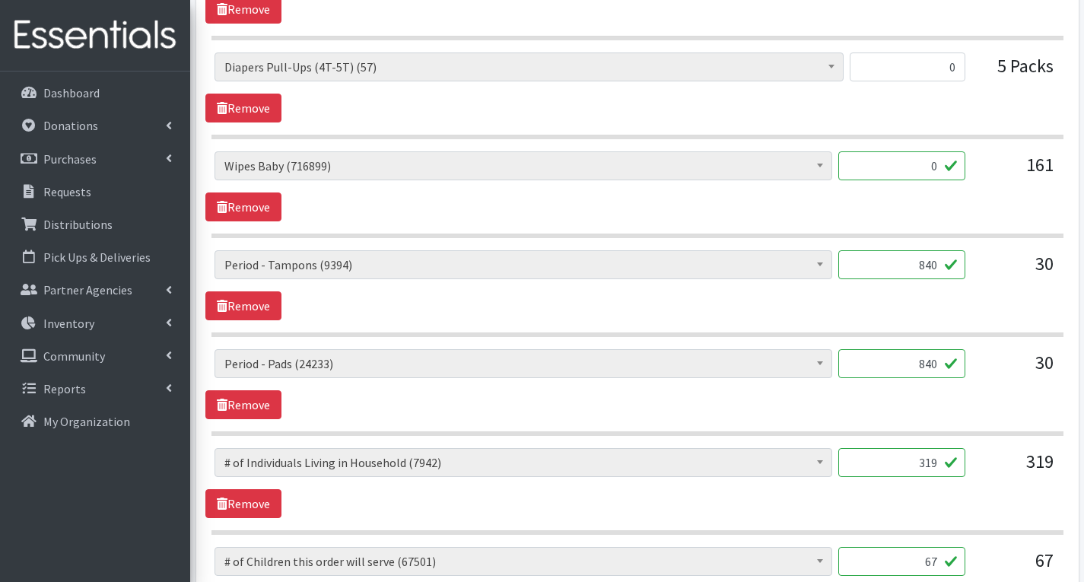
type input "840"
click at [891, 311] on div "# of Children this order will serve (67501) # of Individuals Living in Househol…" at bounding box center [636, 285] width 863 height 70
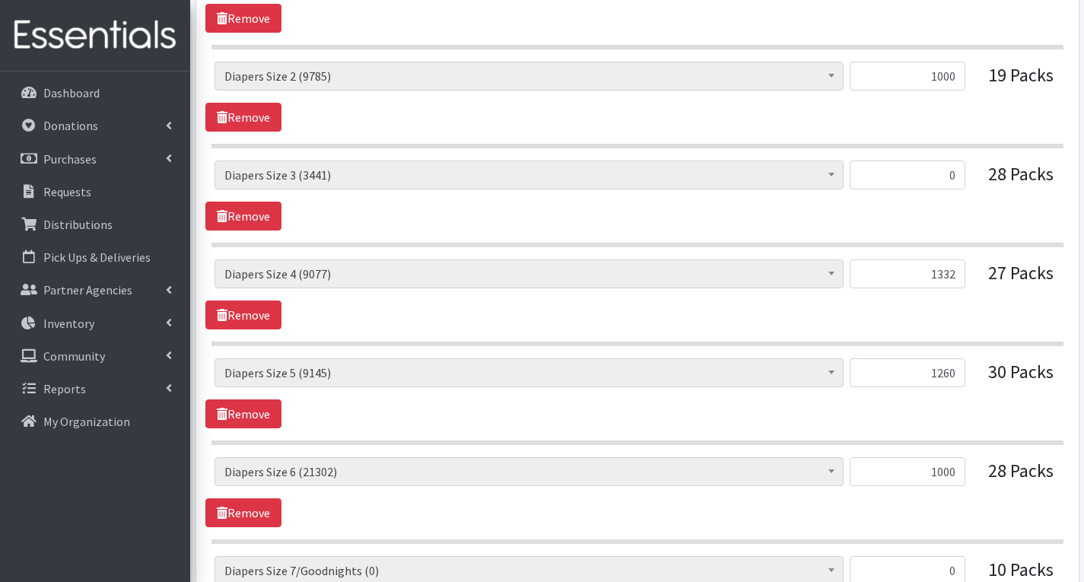
scroll to position [913, 0]
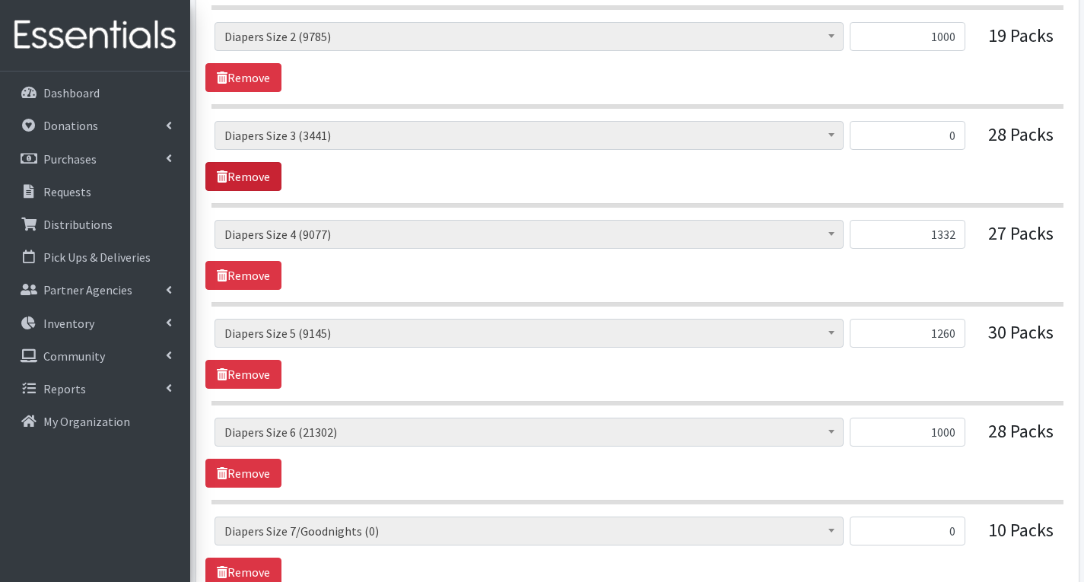
click at [268, 176] on link "Remove" at bounding box center [243, 176] width 76 height 29
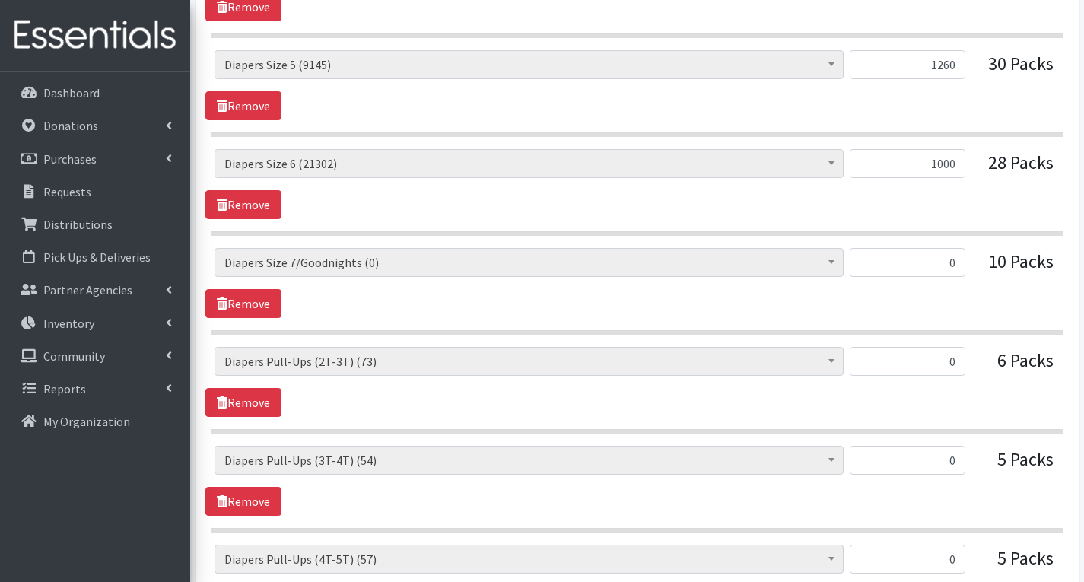
scroll to position [986, 0]
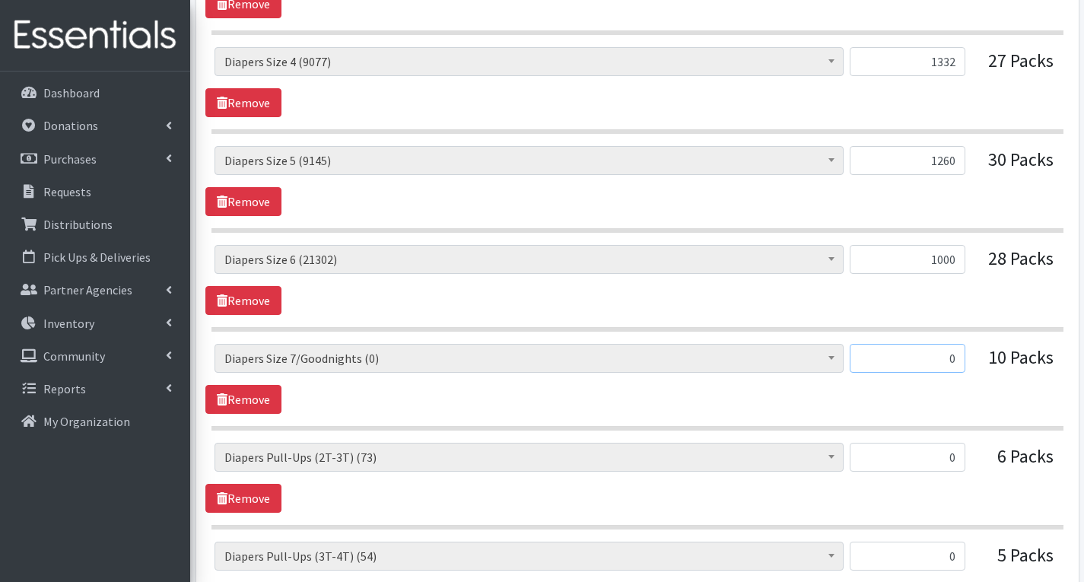
click at [956, 361] on input "0" at bounding box center [908, 358] width 116 height 29
type input "92"
click at [956, 459] on input "0" at bounding box center [908, 457] width 116 height 29
type input "100"
click at [962, 557] on input "0" at bounding box center [908, 556] width 116 height 29
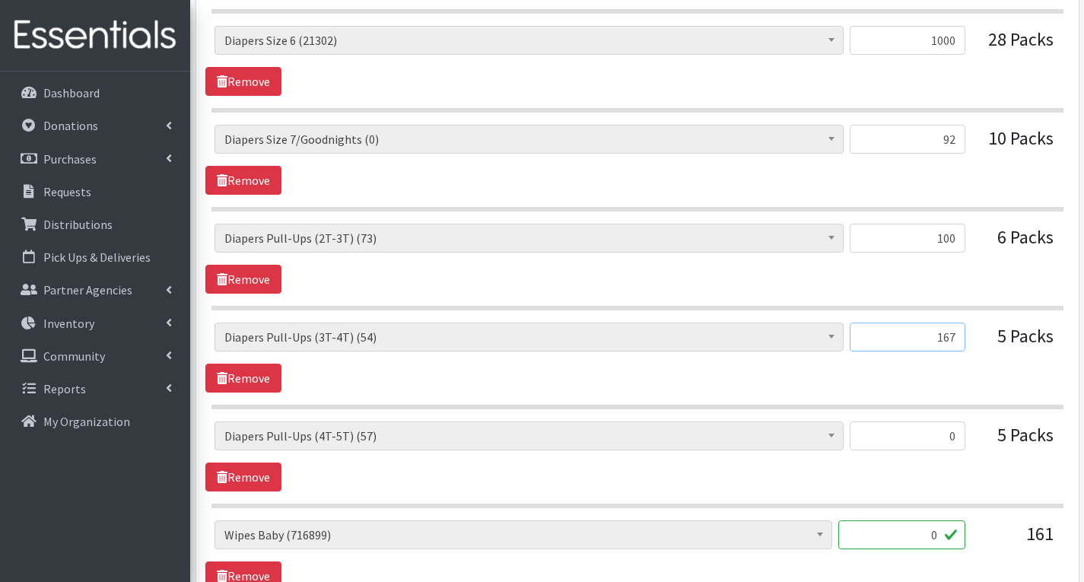
scroll to position [1215, 0]
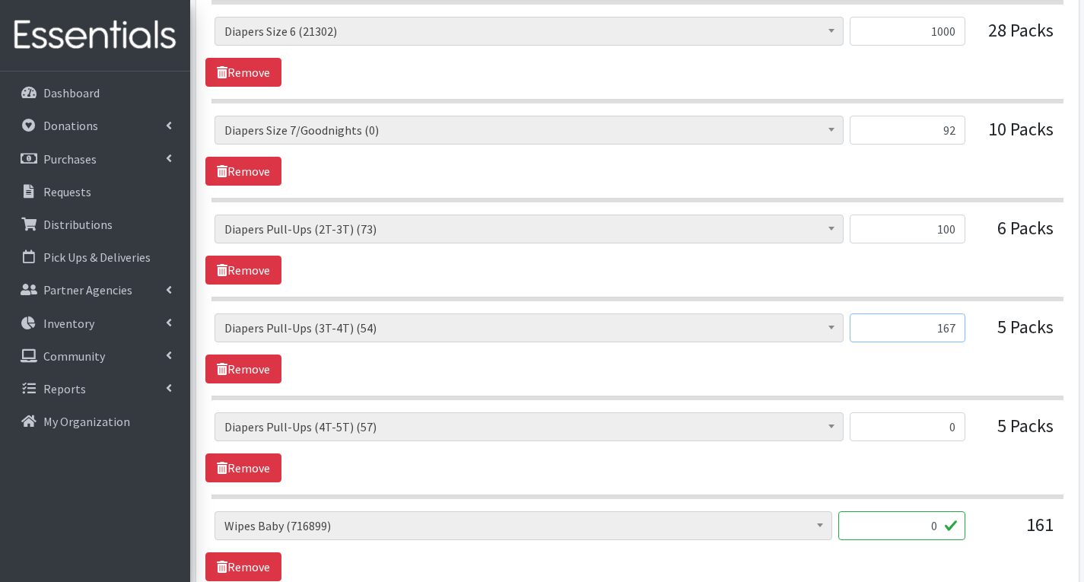
type input "167"
click at [956, 430] on input "0" at bounding box center [908, 426] width 116 height 29
type input "50"
click at [986, 499] on div "# of Children this order will serve (67501) # of Individuals Living in Househol…" at bounding box center [637, 257] width 852 height 1471
click at [939, 525] on input "0" at bounding box center [901, 525] width 127 height 29
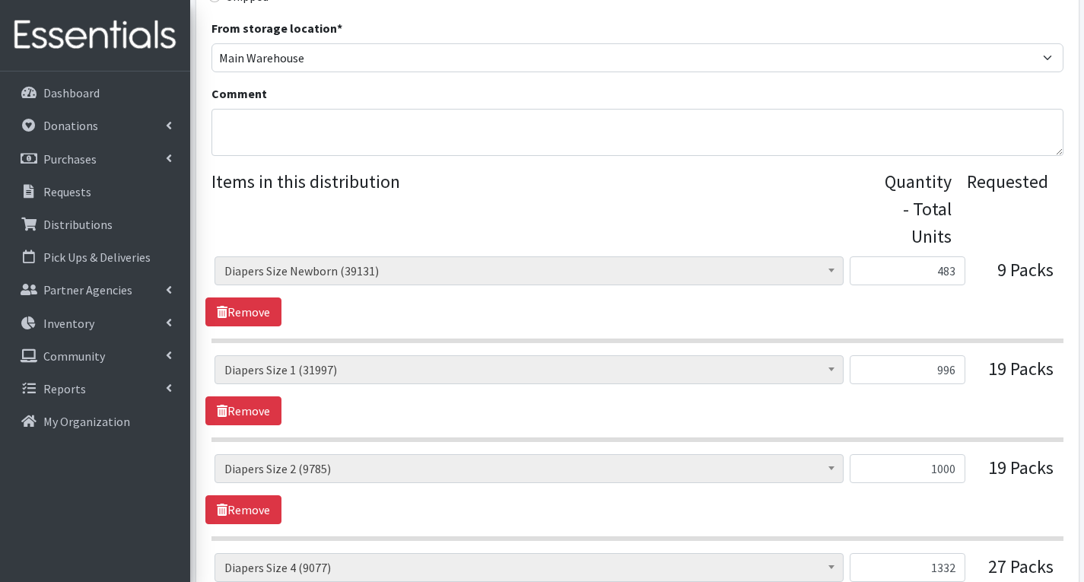
scroll to position [454, 0]
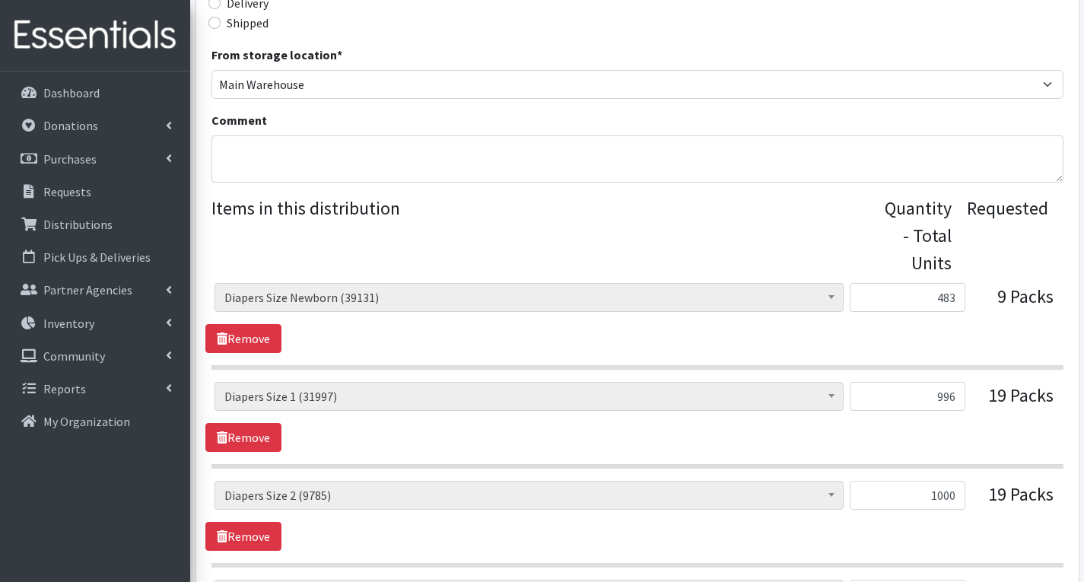
type input "252"
click at [298, 145] on textarea "Comment" at bounding box center [637, 158] width 852 height 47
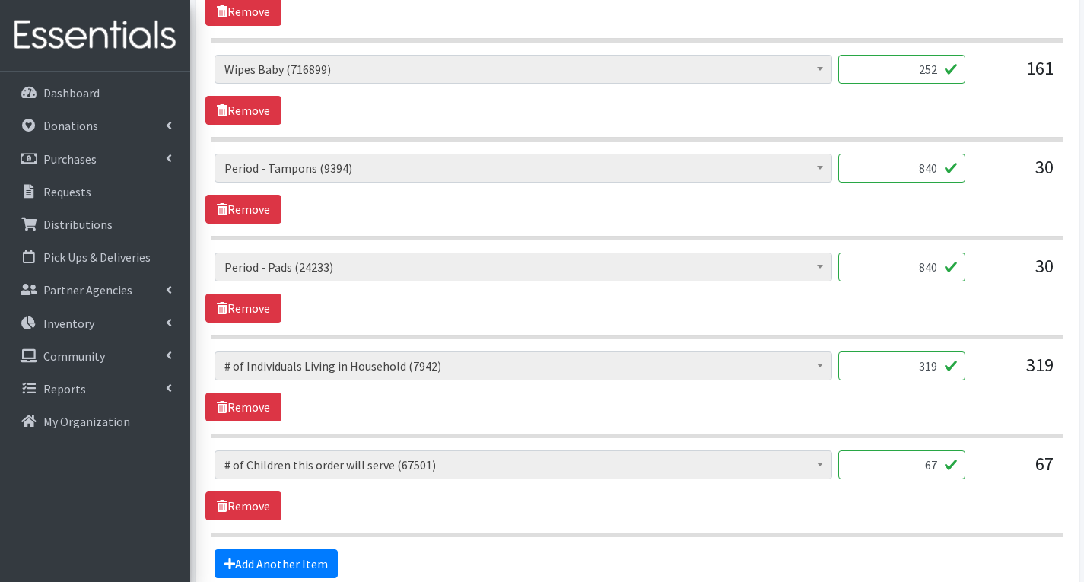
scroll to position [1823, 0]
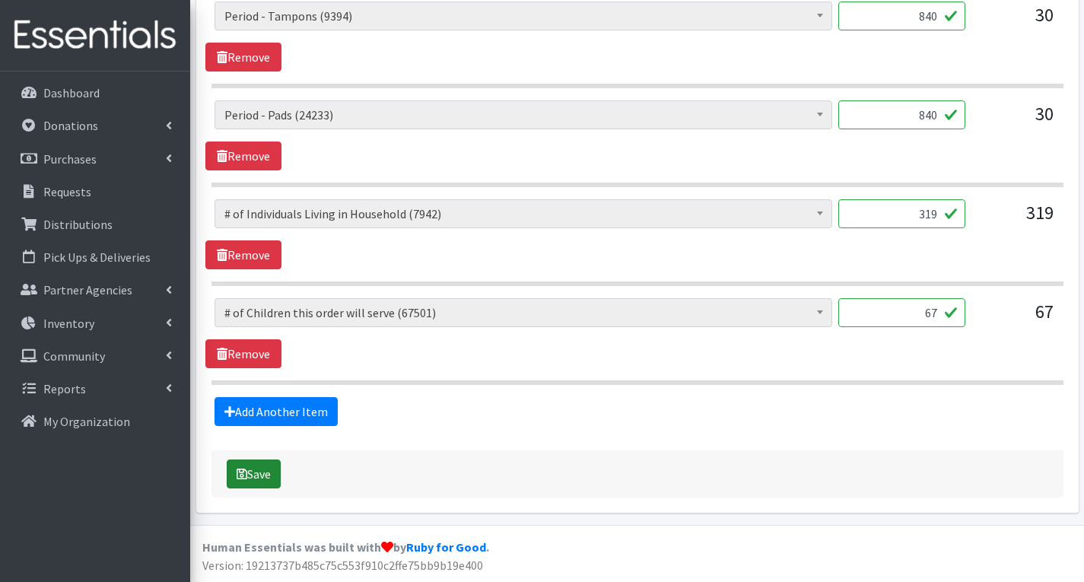
type textarea "MHM- Sorry, we could not fulfil your order exactly as requested due to the unav…"
click at [262, 472] on button "Save" at bounding box center [254, 473] width 54 height 29
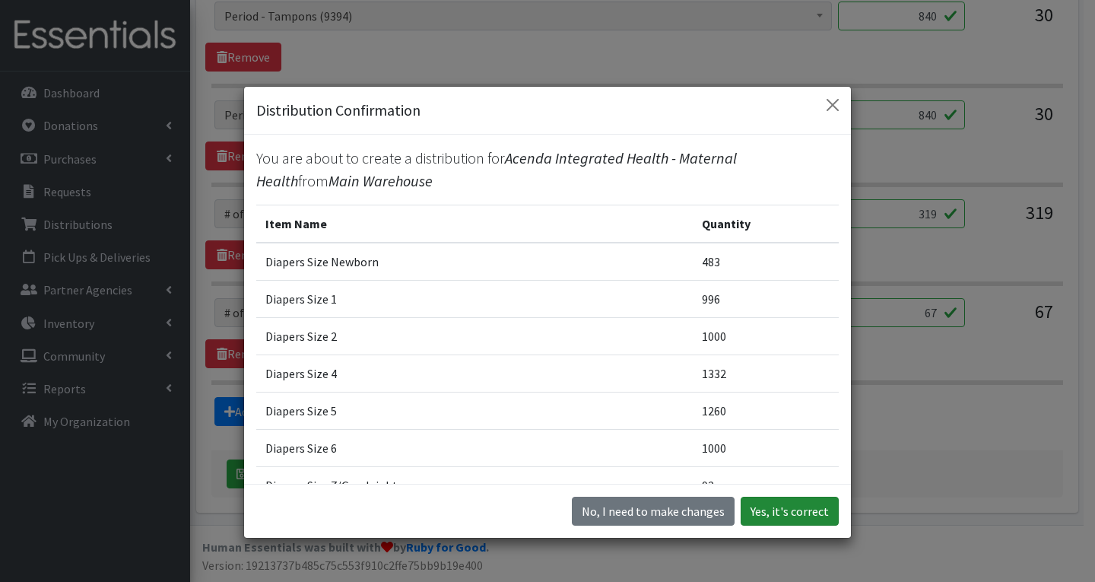
click at [796, 515] on button "Yes, it's correct" at bounding box center [790, 511] width 98 height 29
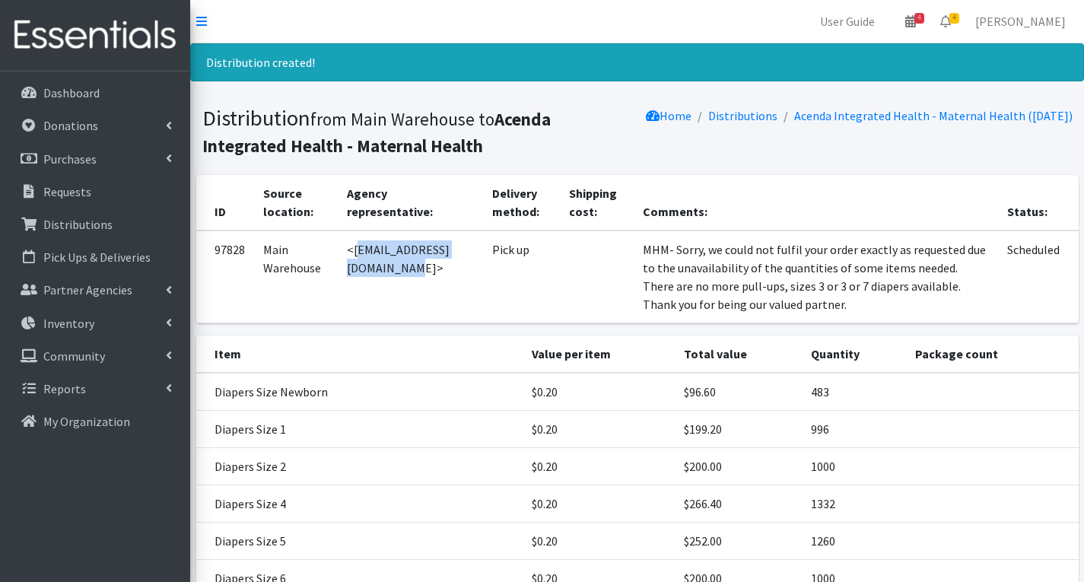
drag, startPoint x: 351, startPoint y: 249, endPoint x: 491, endPoint y: 261, distance: 139.6
click at [482, 261] on td "<[EMAIL_ADDRESS][DOMAIN_NAME]>" at bounding box center [410, 276] width 145 height 93
copy td "[EMAIL_ADDRESS][DOMAIN_NAME]"
